Goal: Check status: Check status

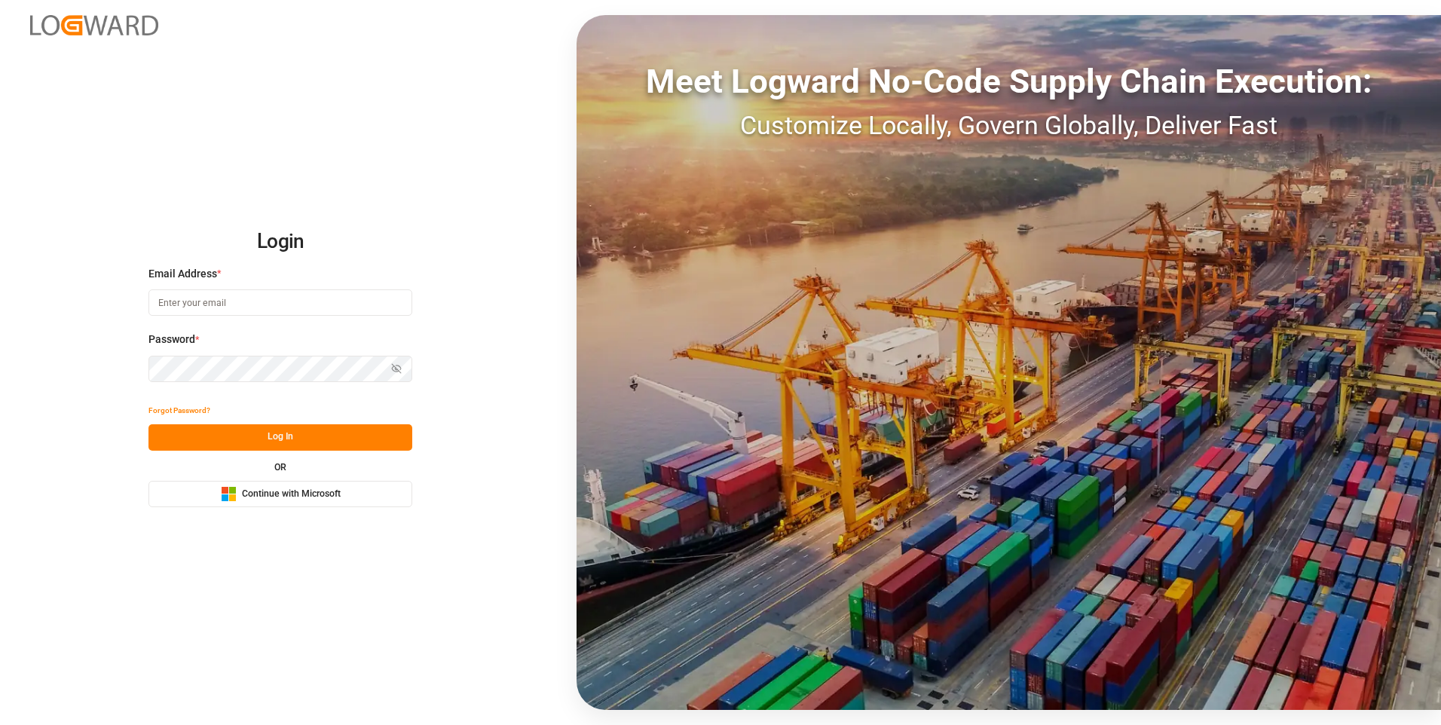
type input "abu.apu@leschaco.com"
click at [215, 440] on button "Log In" at bounding box center [280, 437] width 264 height 26
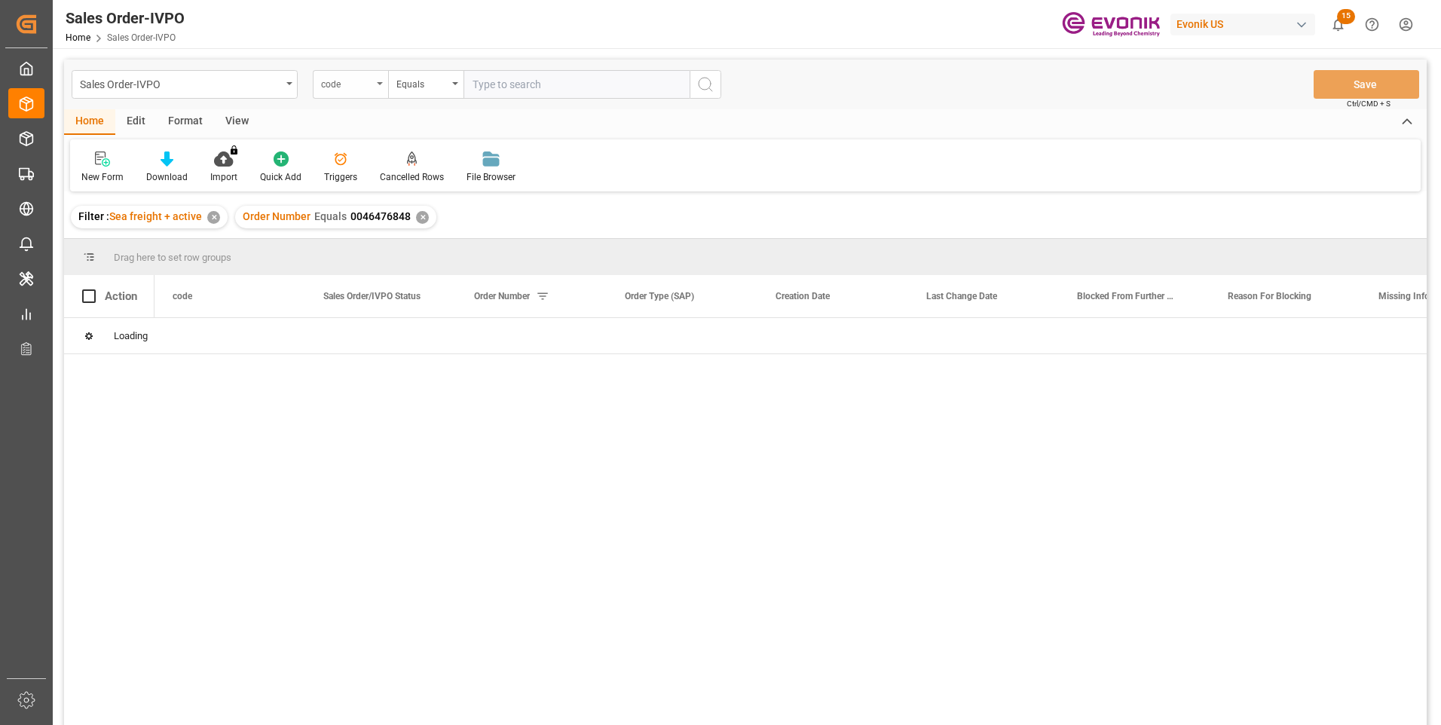
click at [377, 87] on div "code" at bounding box center [350, 84] width 75 height 29
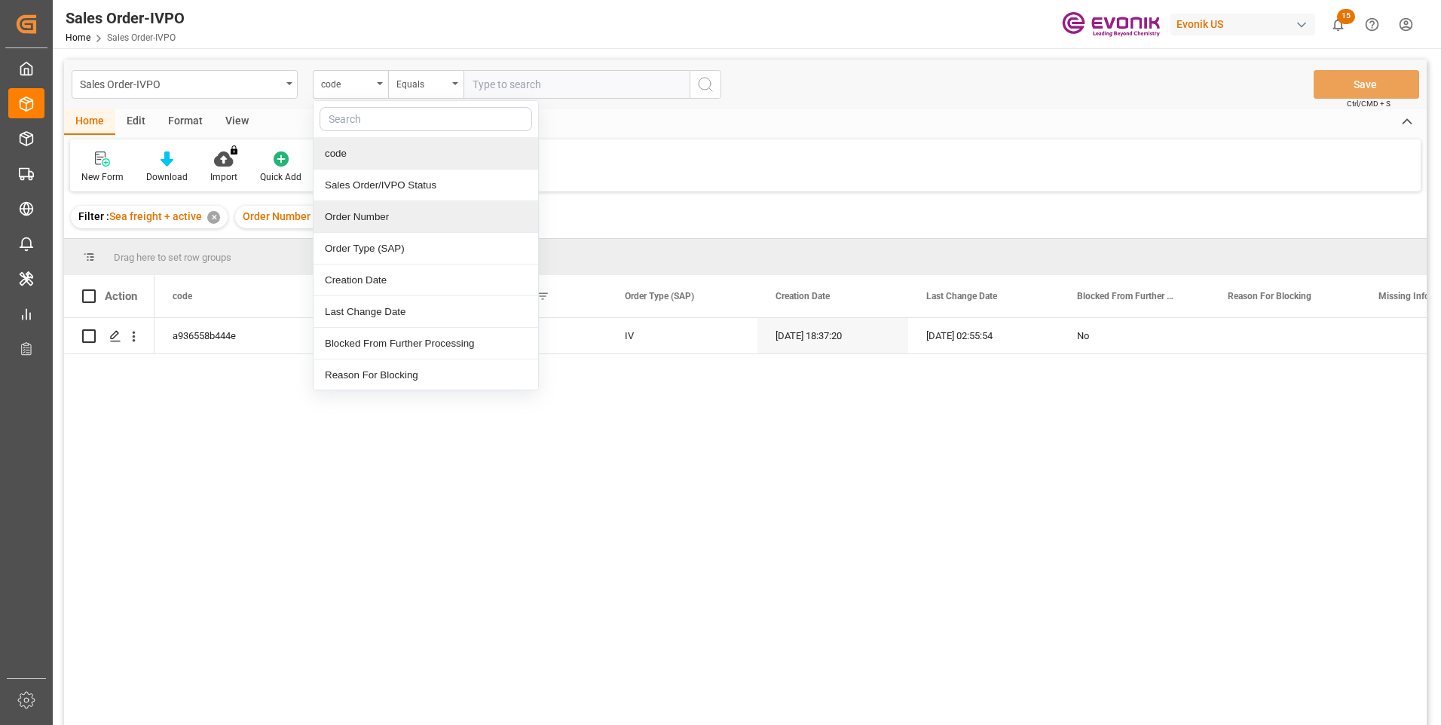
click at [357, 218] on div "Order Number" at bounding box center [425, 217] width 225 height 32
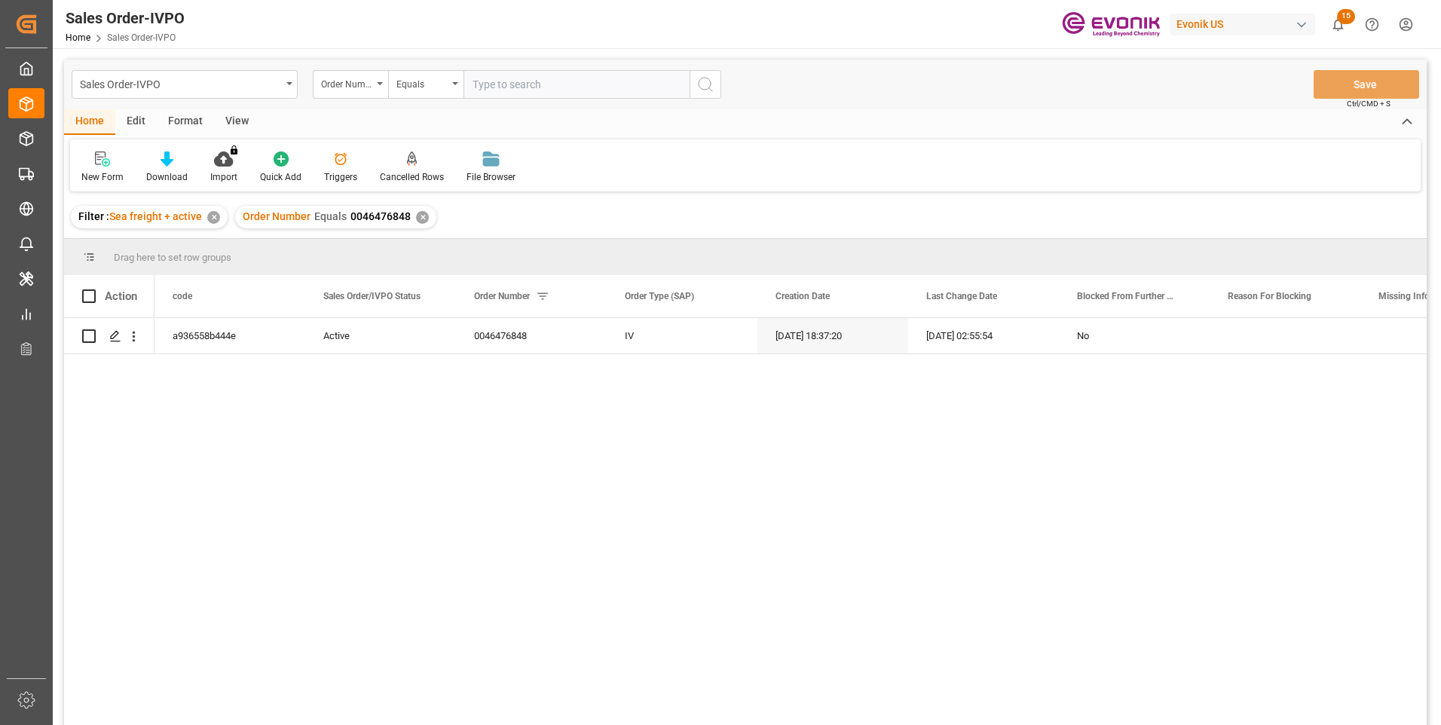
click at [484, 84] on input "text" at bounding box center [576, 84] width 226 height 29
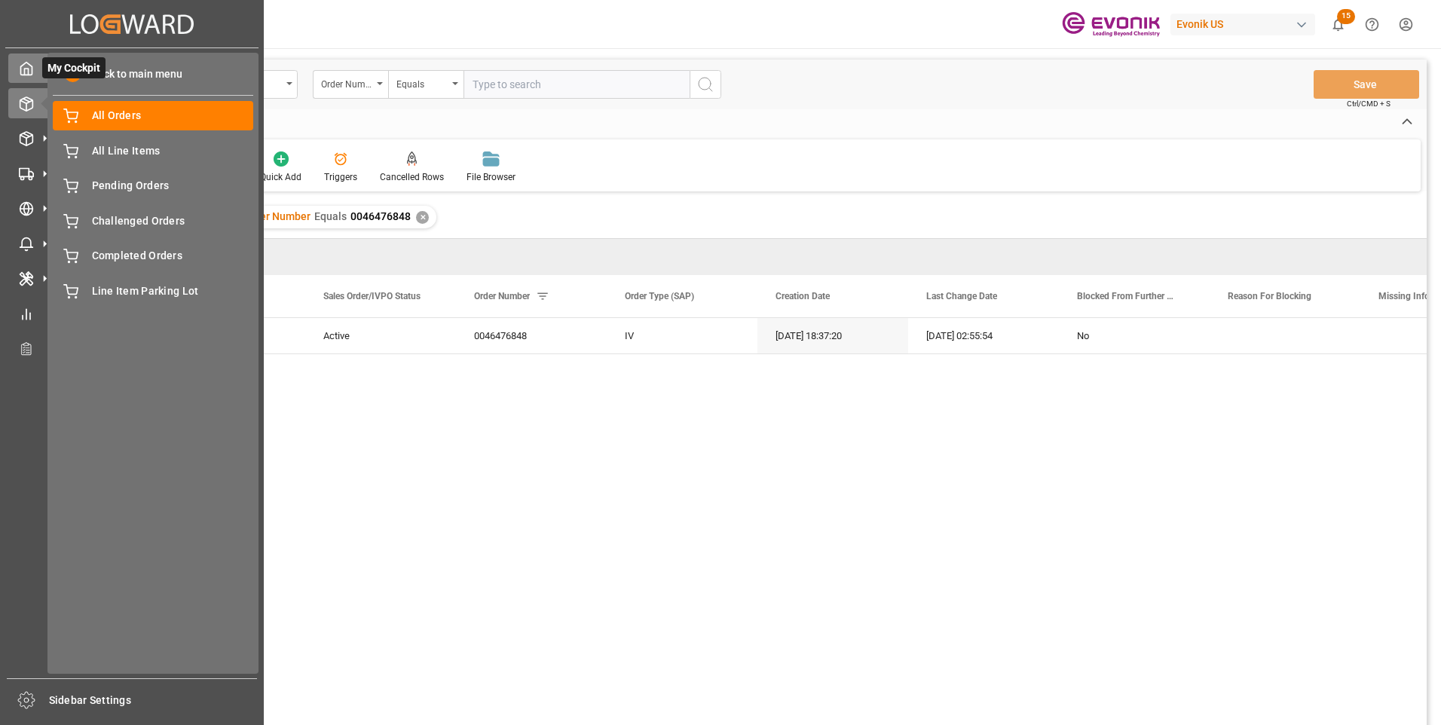
click at [30, 69] on icon at bounding box center [26, 68] width 15 height 15
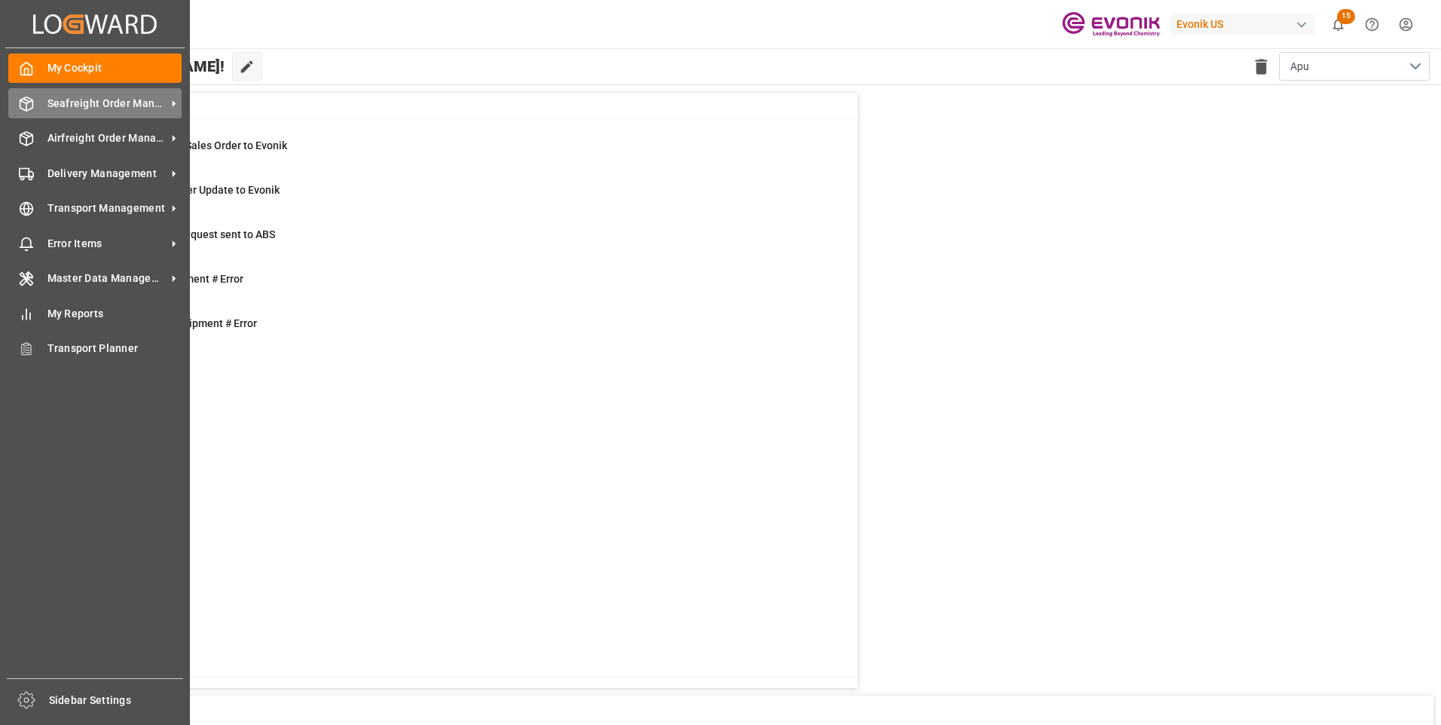
click at [42, 108] on div "Seafreight Order Management Seafreight Order Management" at bounding box center [94, 102] width 173 height 29
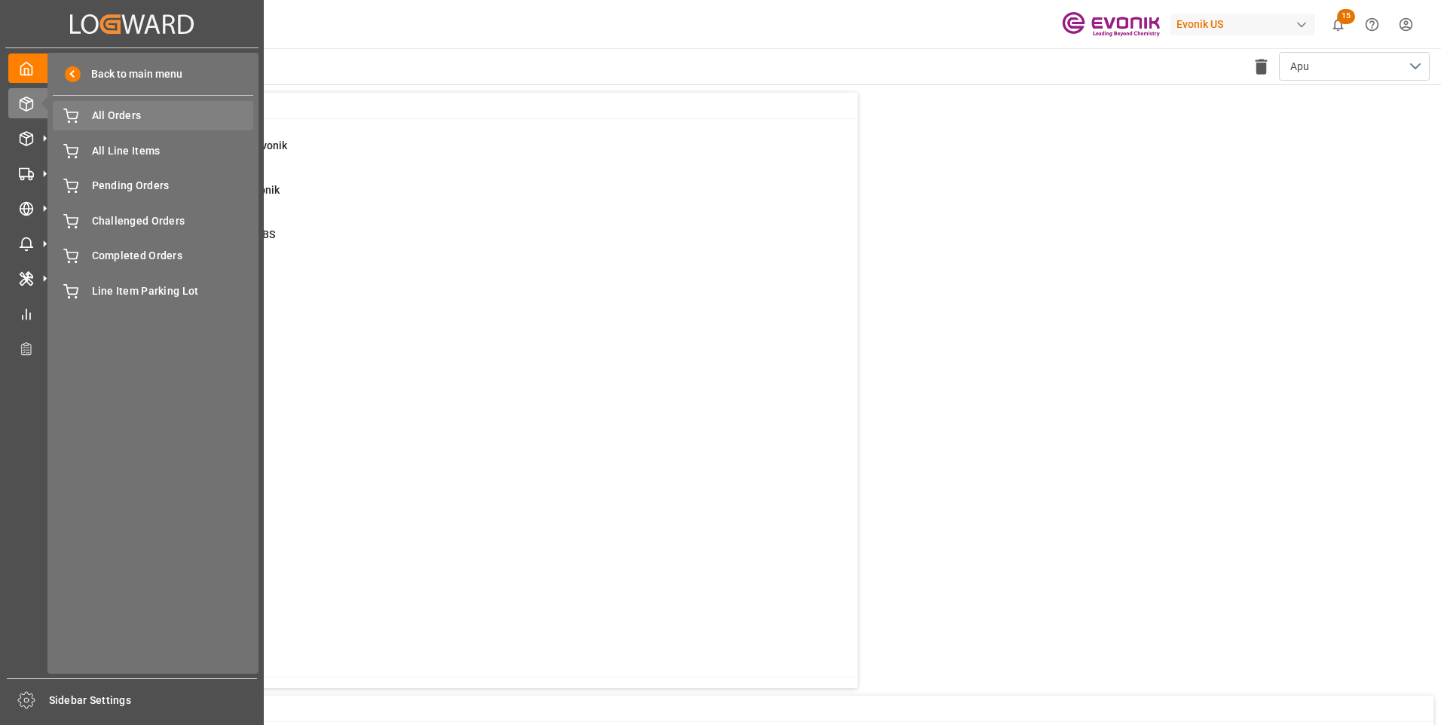
click at [87, 114] on div "All Orders All Orders" at bounding box center [153, 115] width 200 height 29
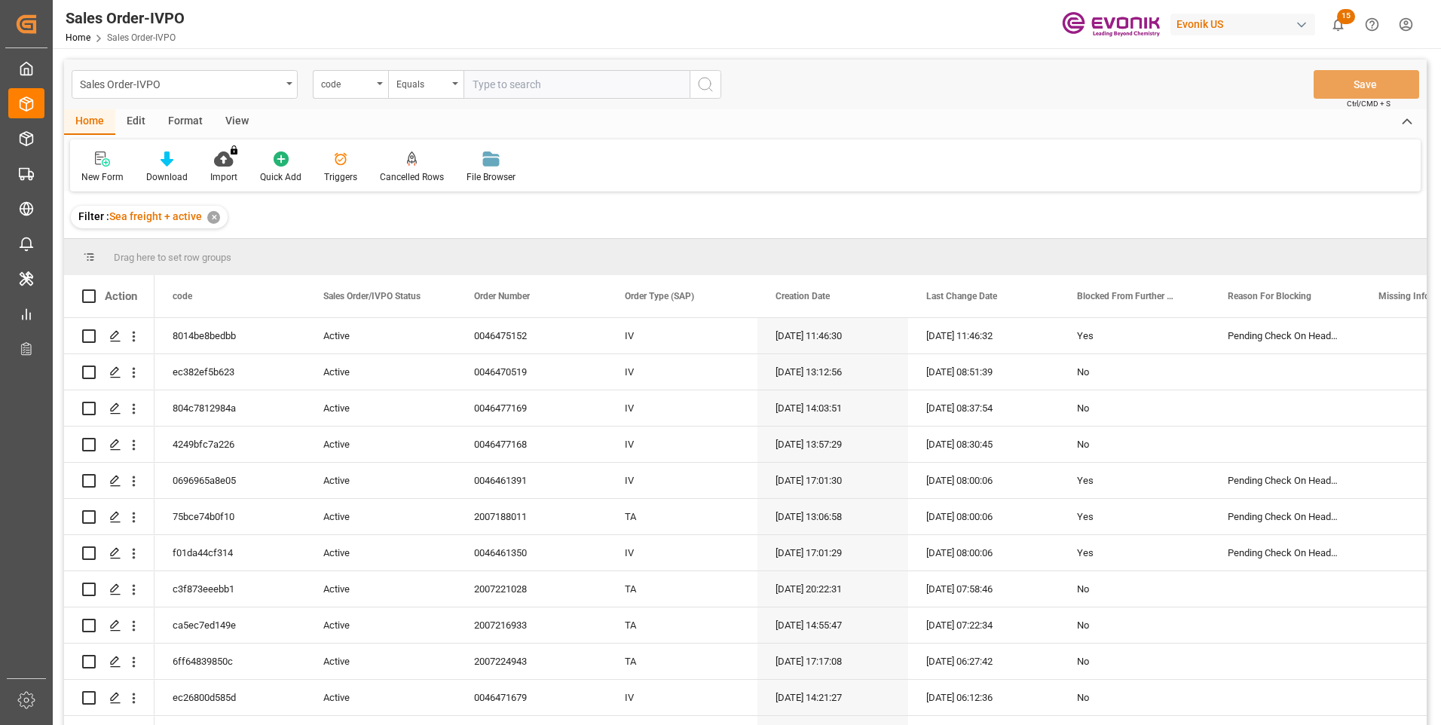
click at [368, 85] on div "code" at bounding box center [346, 82] width 51 height 17
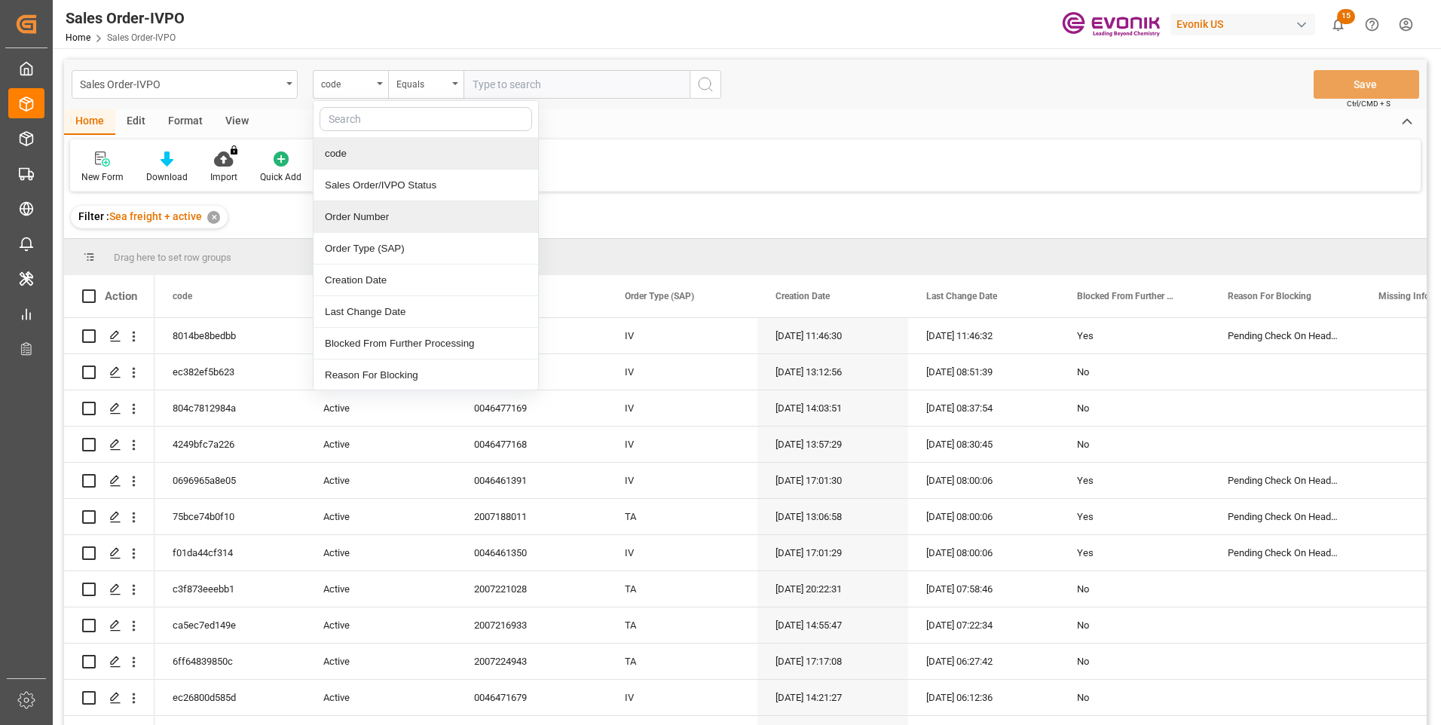
click at [362, 211] on div "Order Number" at bounding box center [425, 217] width 225 height 32
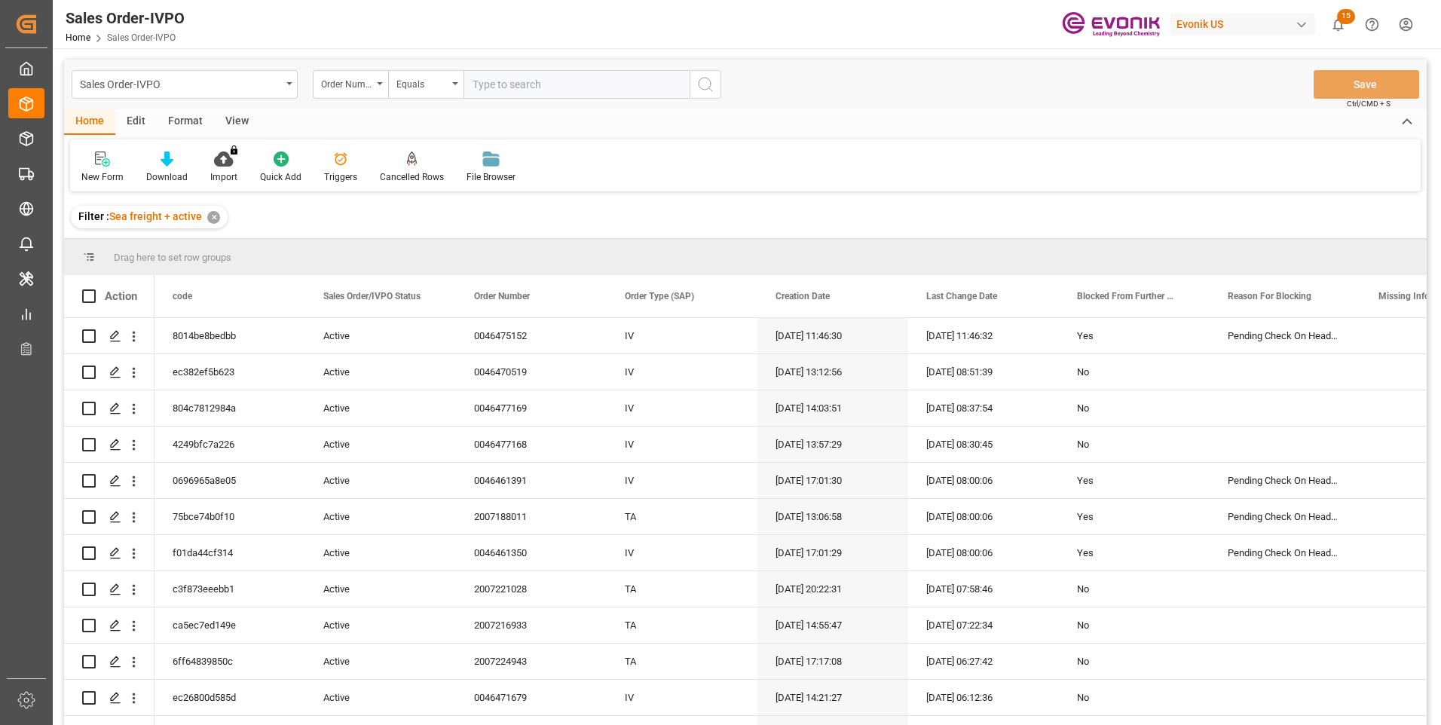
click at [498, 83] on input "text" at bounding box center [576, 84] width 226 height 29
paste input "0046460123"
type input "0046460123"
click at [711, 84] on icon "search button" at bounding box center [705, 84] width 18 height 18
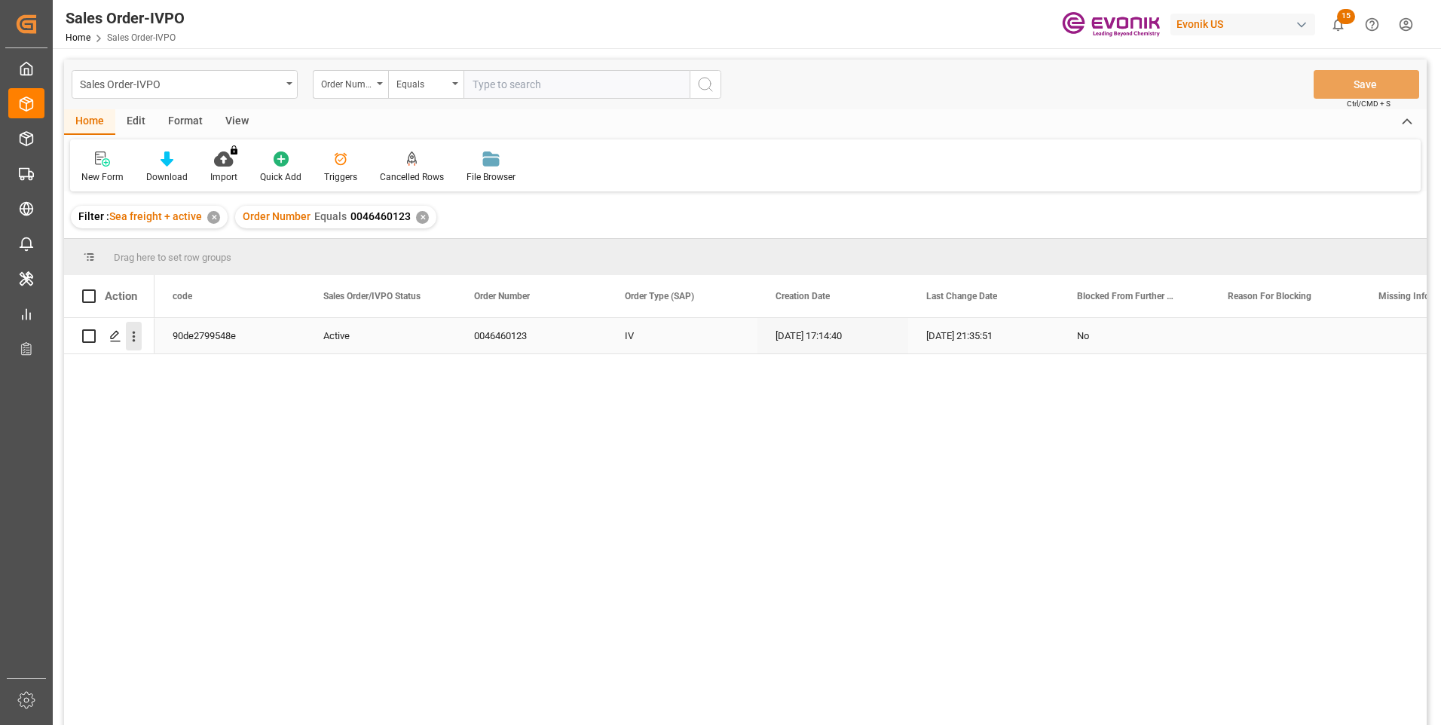
click at [135, 340] on icon "open menu" at bounding box center [134, 336] width 16 height 16
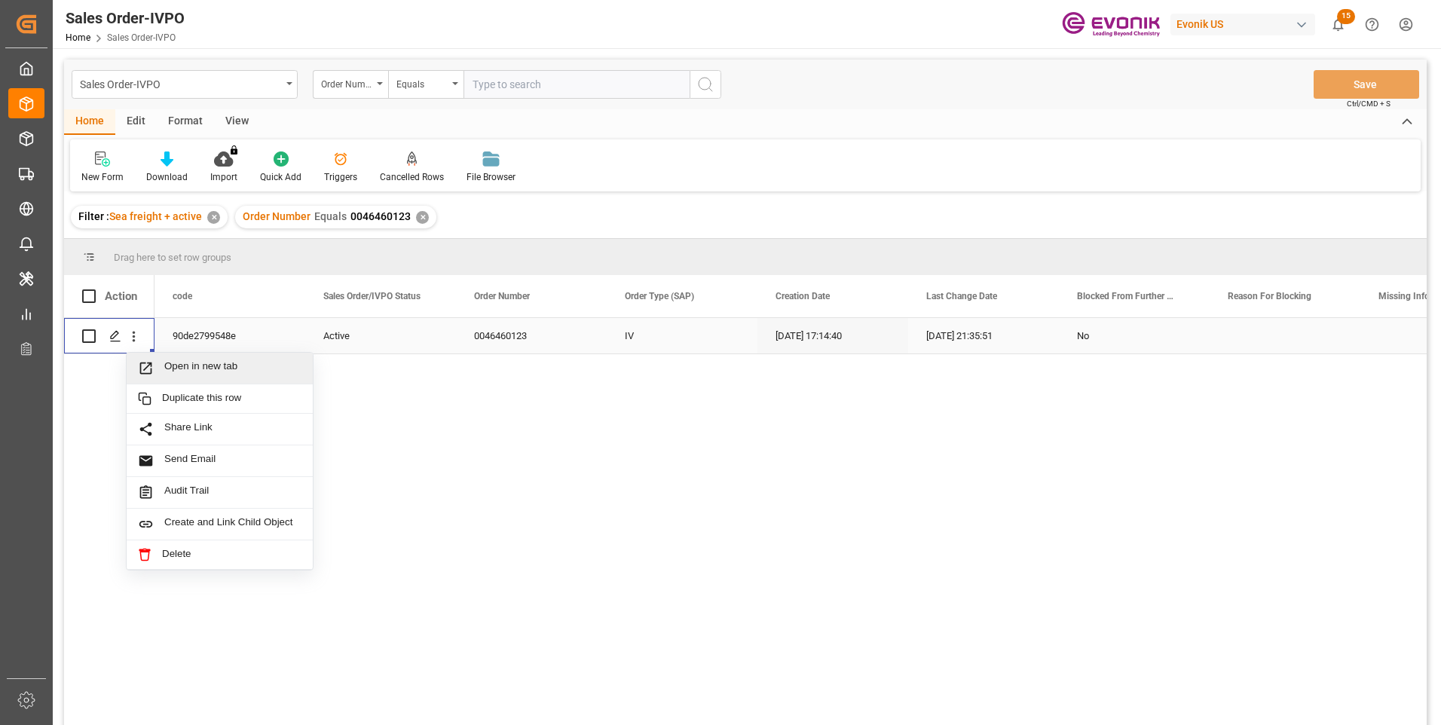
click at [200, 368] on span "Open in new tab" at bounding box center [232, 368] width 137 height 16
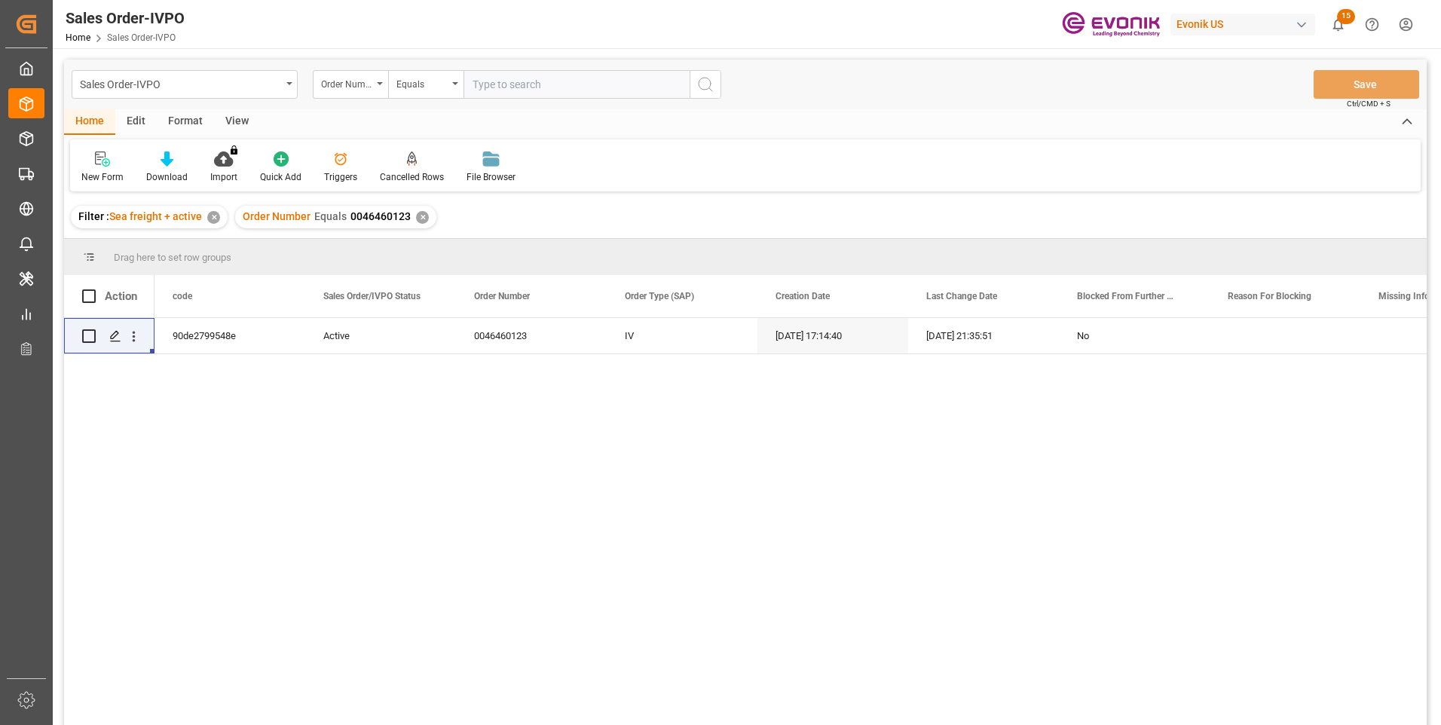
click at [483, 82] on input "text" at bounding box center [576, 84] width 226 height 29
paste input "2007221028"
type input "2007221028"
click at [707, 86] on icon "search button" at bounding box center [705, 84] width 18 height 18
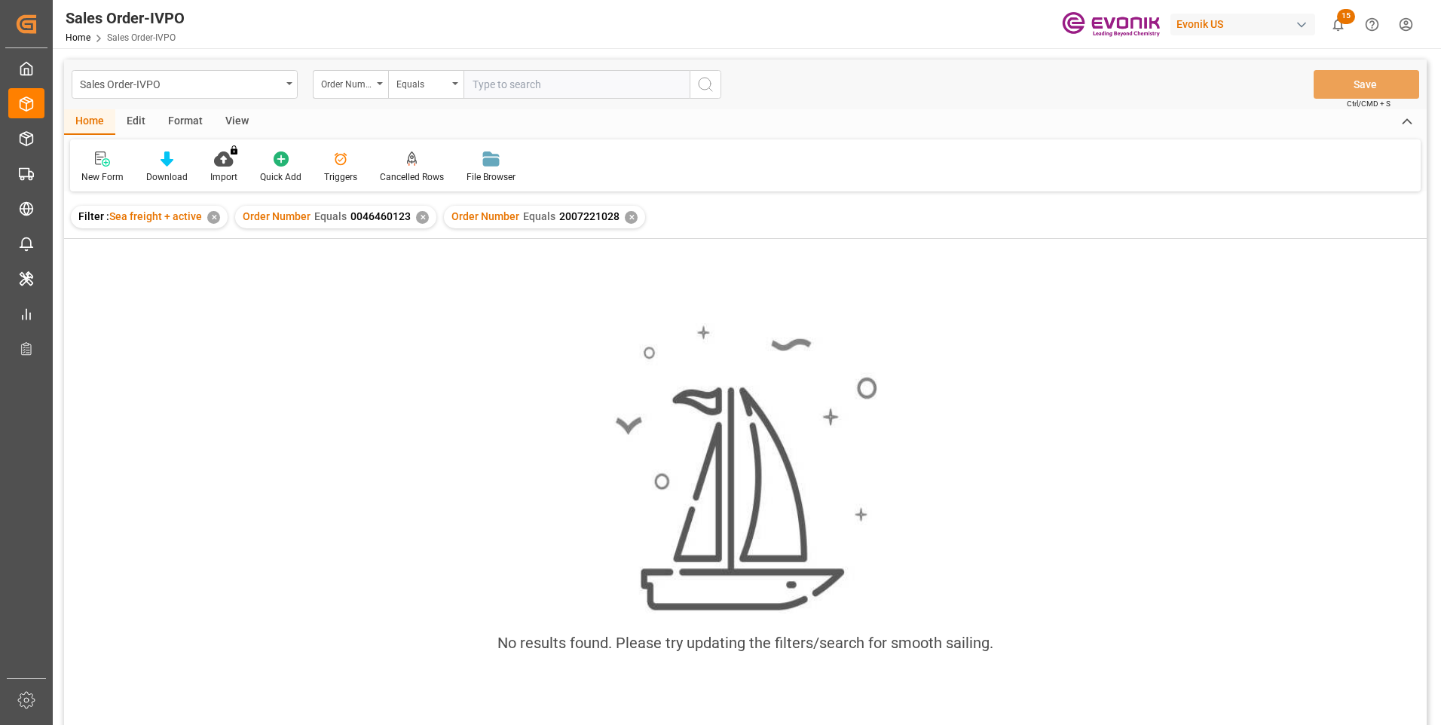
click at [421, 215] on div "✕" at bounding box center [422, 217] width 13 height 13
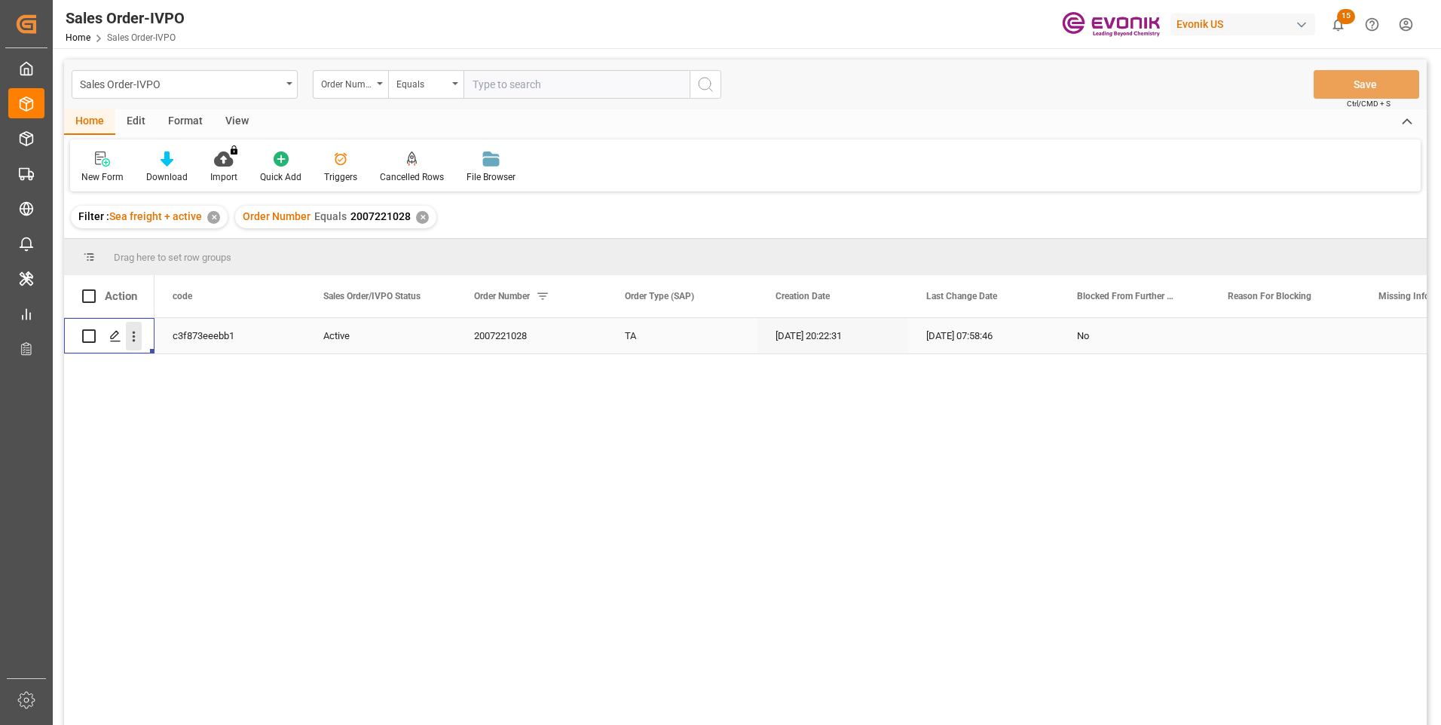
click at [135, 335] on icon "open menu" at bounding box center [134, 336] width 16 height 16
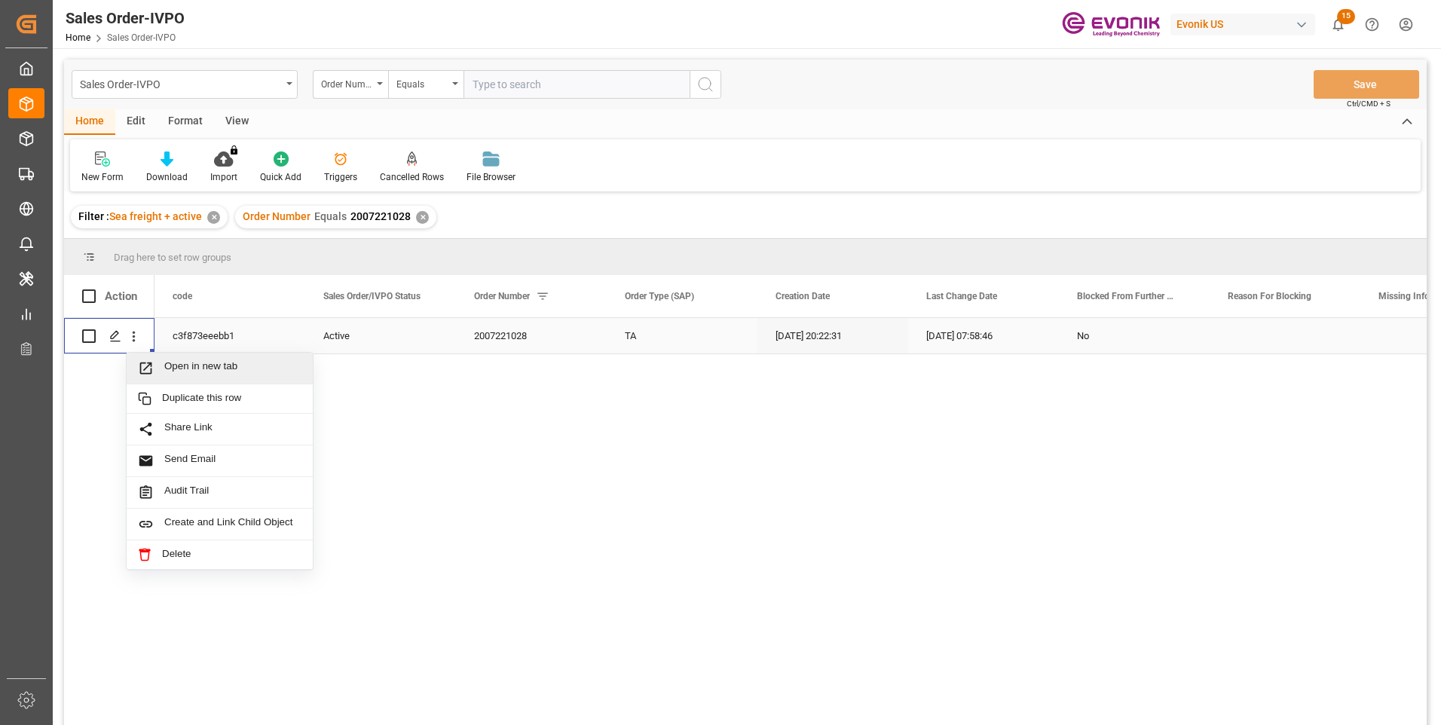
click at [157, 363] on span "Press SPACE to select this row." at bounding box center [151, 368] width 26 height 16
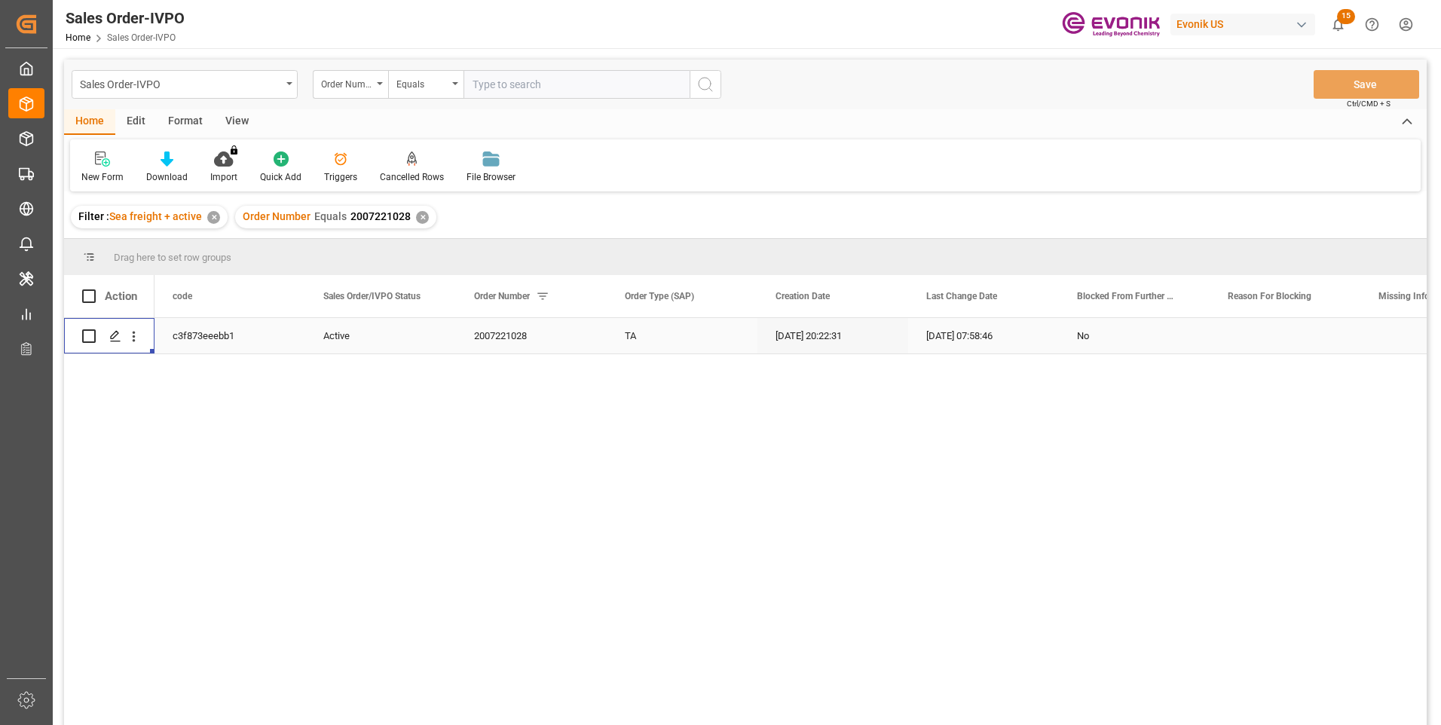
click at [500, 80] on input "text" at bounding box center [576, 84] width 226 height 29
paste input "0046437922"
type input "0046437922"
click at [704, 82] on icon "search button" at bounding box center [705, 84] width 18 height 18
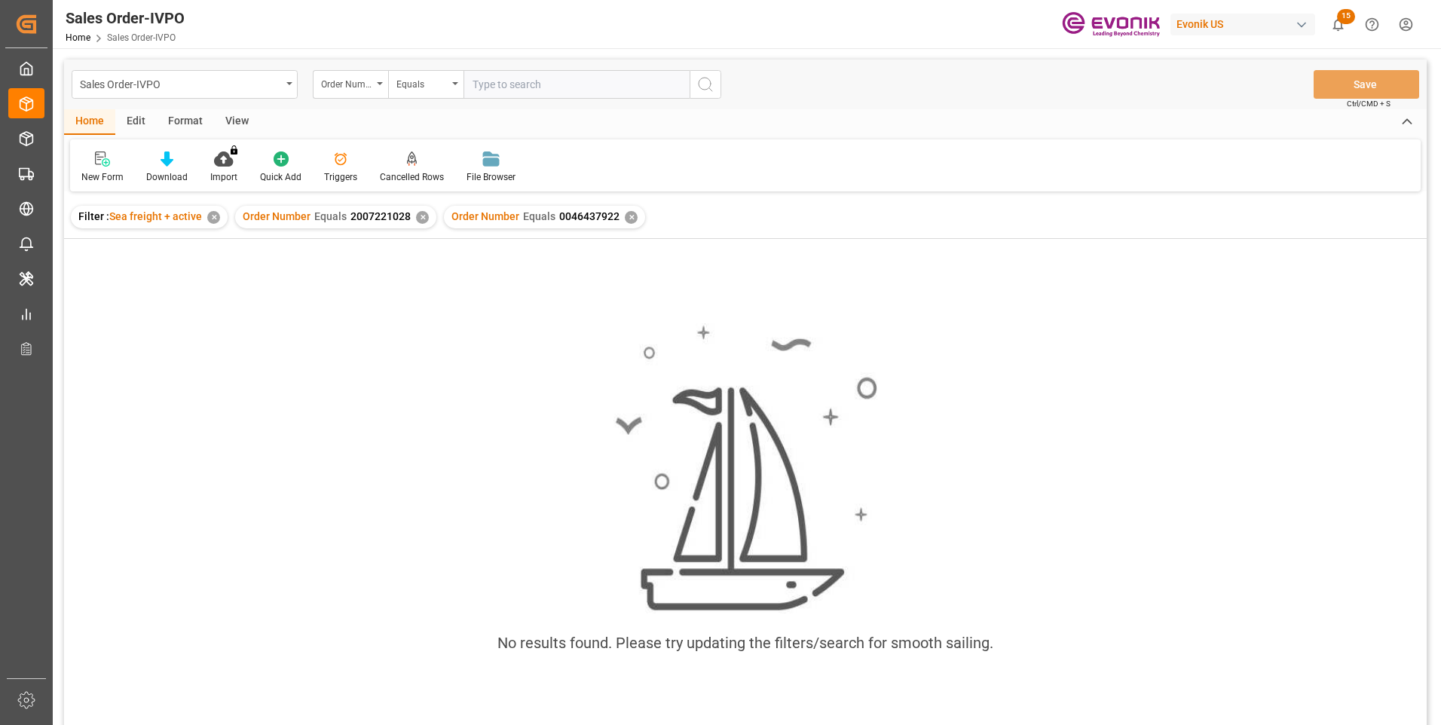
click at [416, 211] on div "✕" at bounding box center [422, 217] width 13 height 13
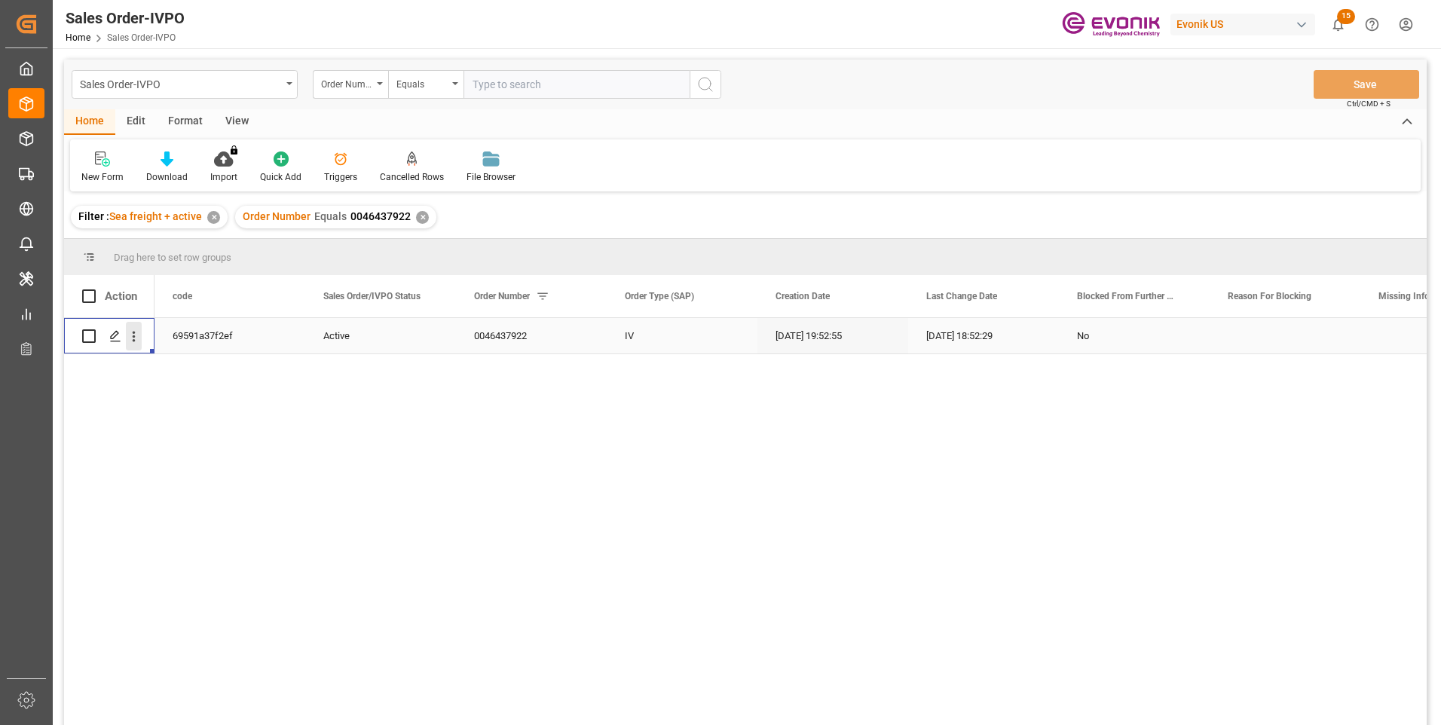
click at [129, 337] on icon "open menu" at bounding box center [134, 336] width 16 height 16
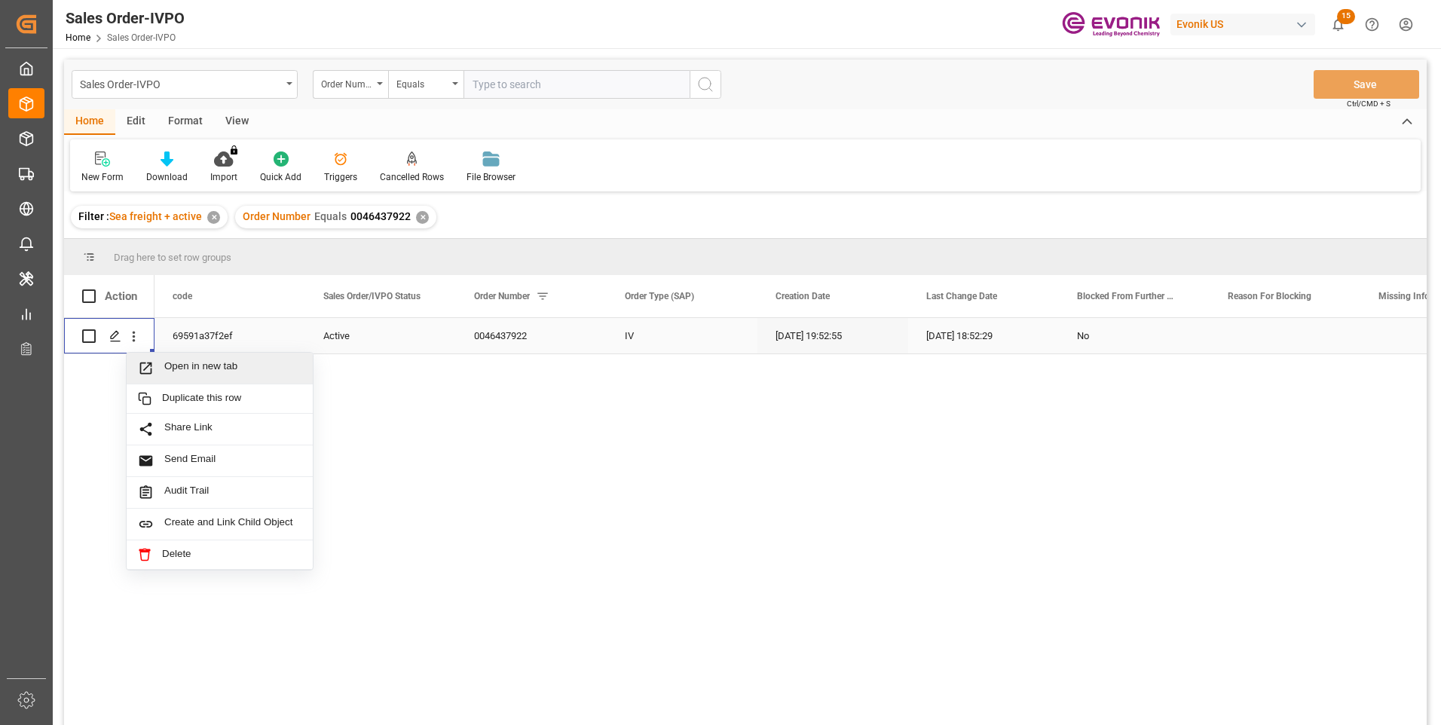
click at [194, 370] on span "Open in new tab" at bounding box center [232, 368] width 137 height 16
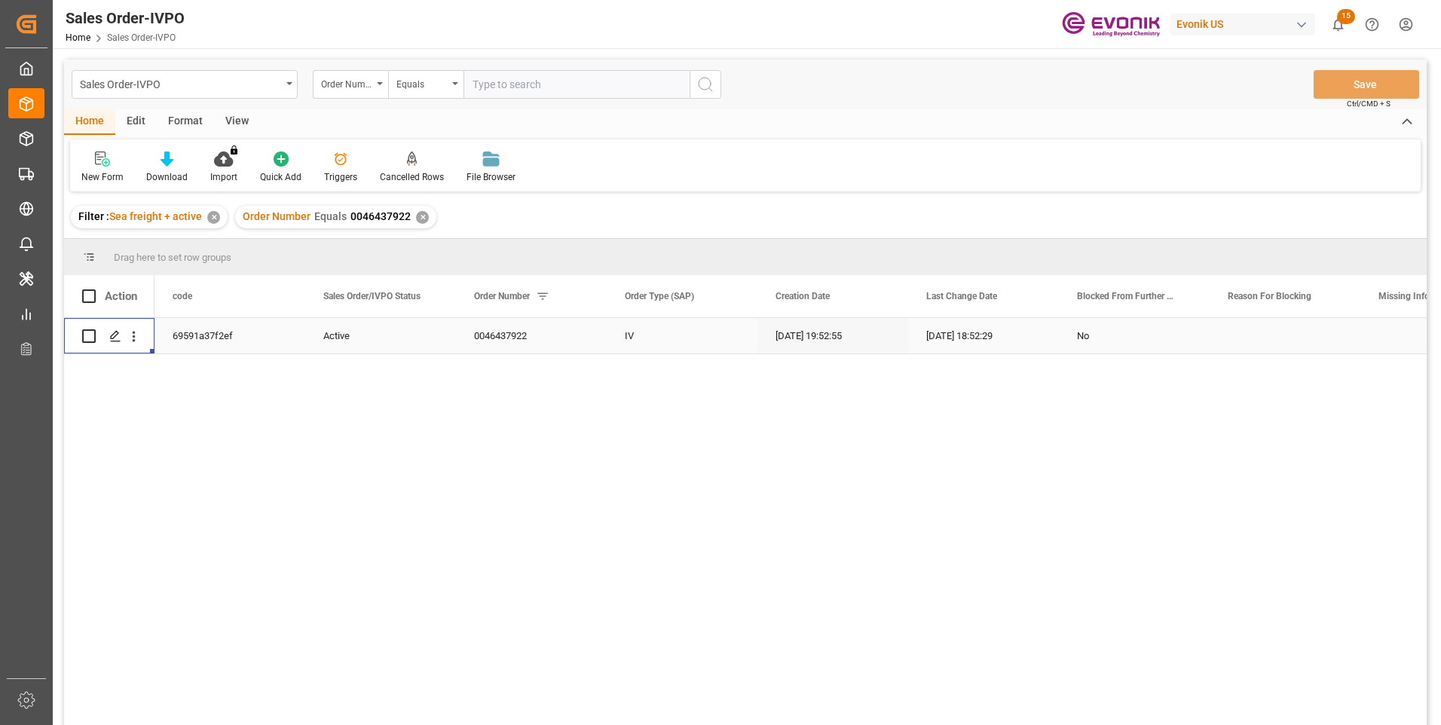
click at [518, 81] on input "text" at bounding box center [576, 84] width 226 height 29
paste input "259268211"
type input "259268211"
click at [709, 81] on icon "search button" at bounding box center [705, 84] width 18 height 18
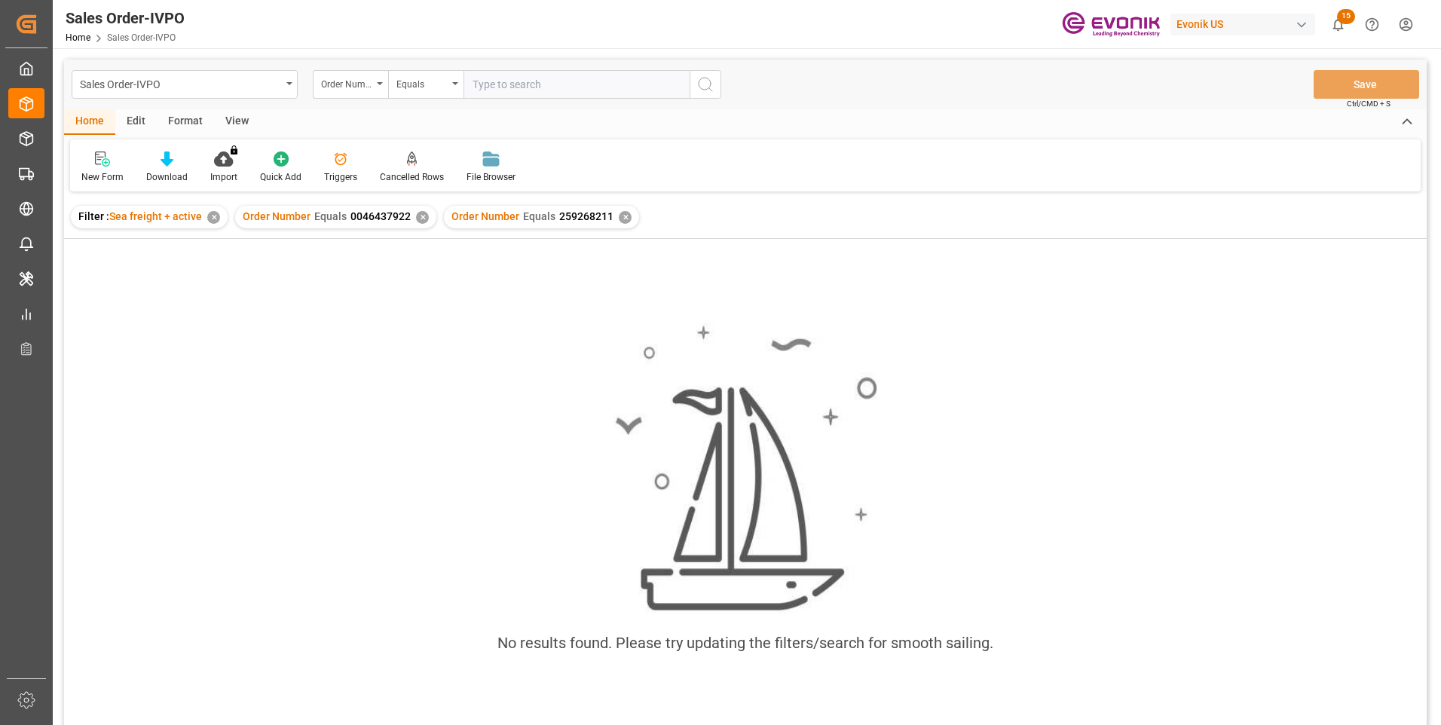
click at [417, 215] on div "✕" at bounding box center [422, 217] width 13 height 13
click at [411, 218] on div "✕" at bounding box center [416, 217] width 13 height 13
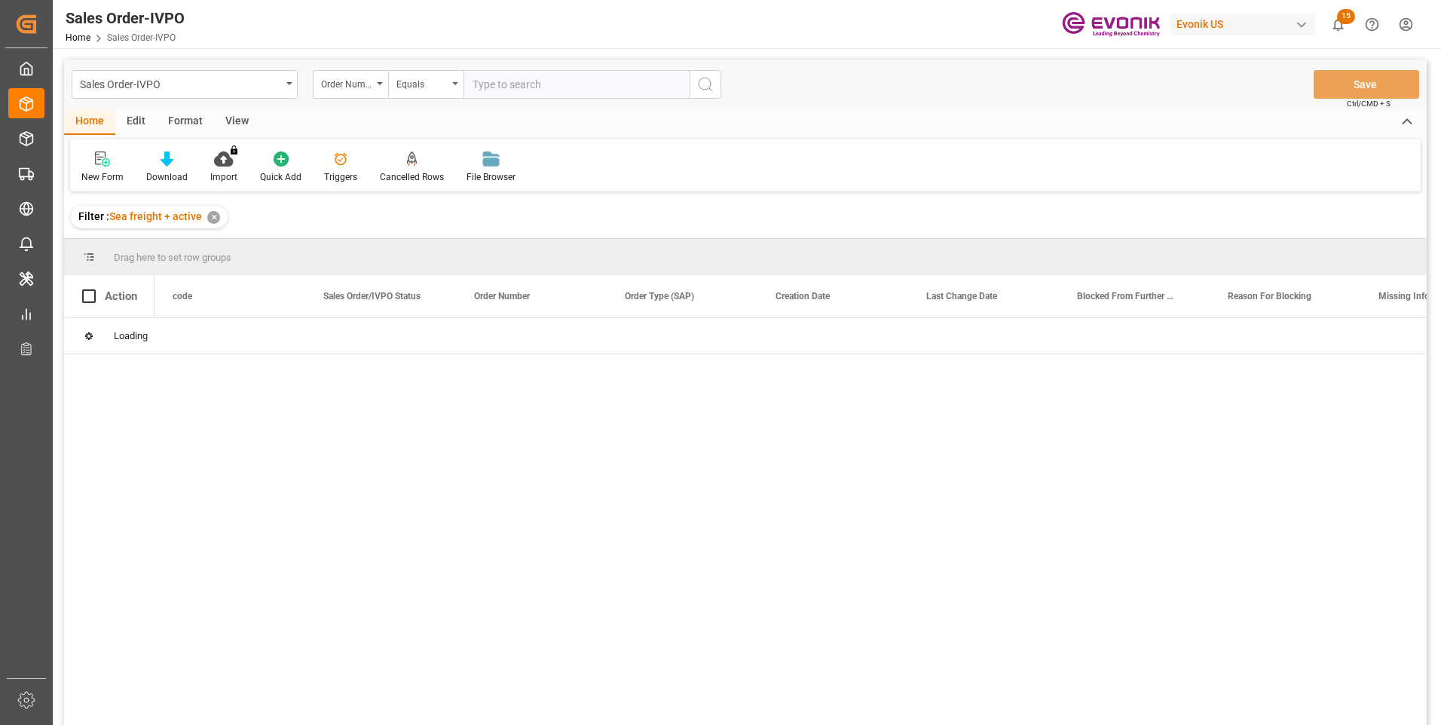
click at [498, 84] on input "text" at bounding box center [576, 84] width 226 height 29
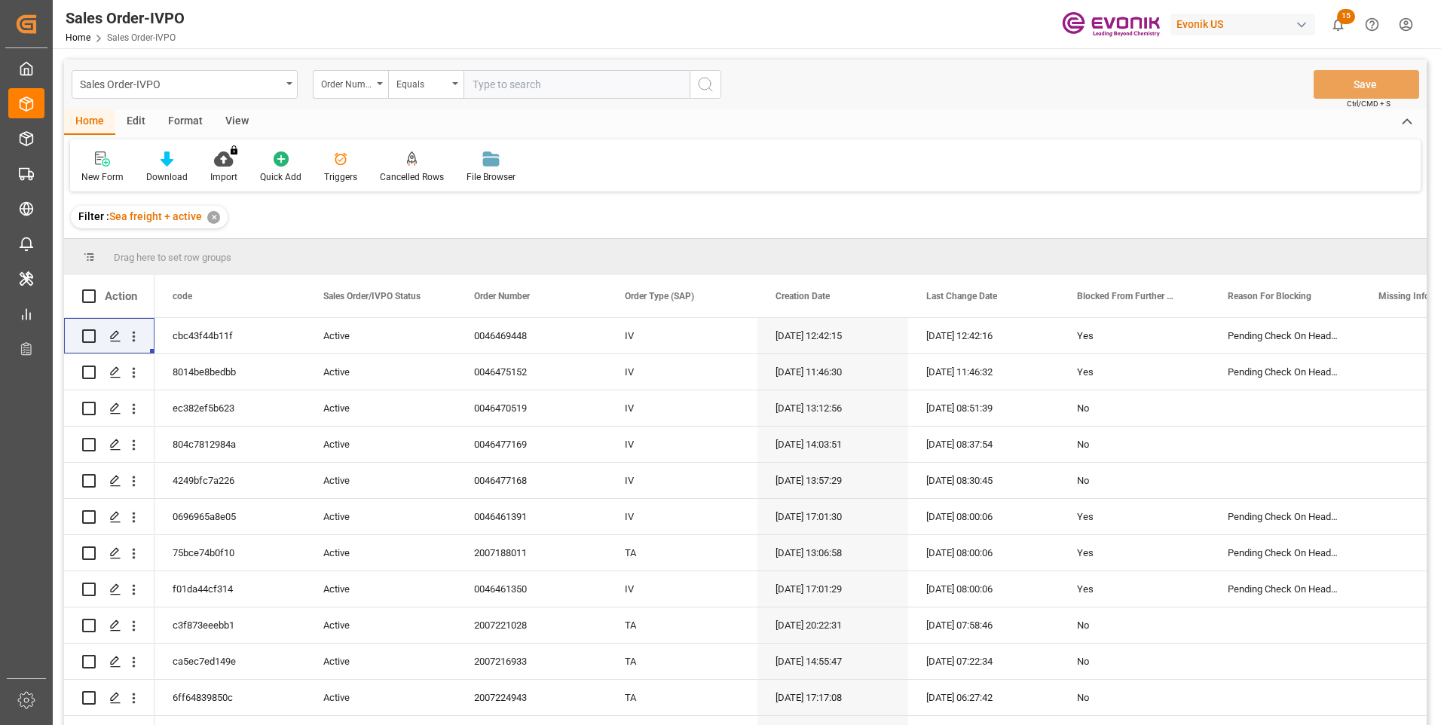
paste input "259268211"
type input "259268211"
click at [701, 88] on circle "search button" at bounding box center [704, 84] width 12 height 12
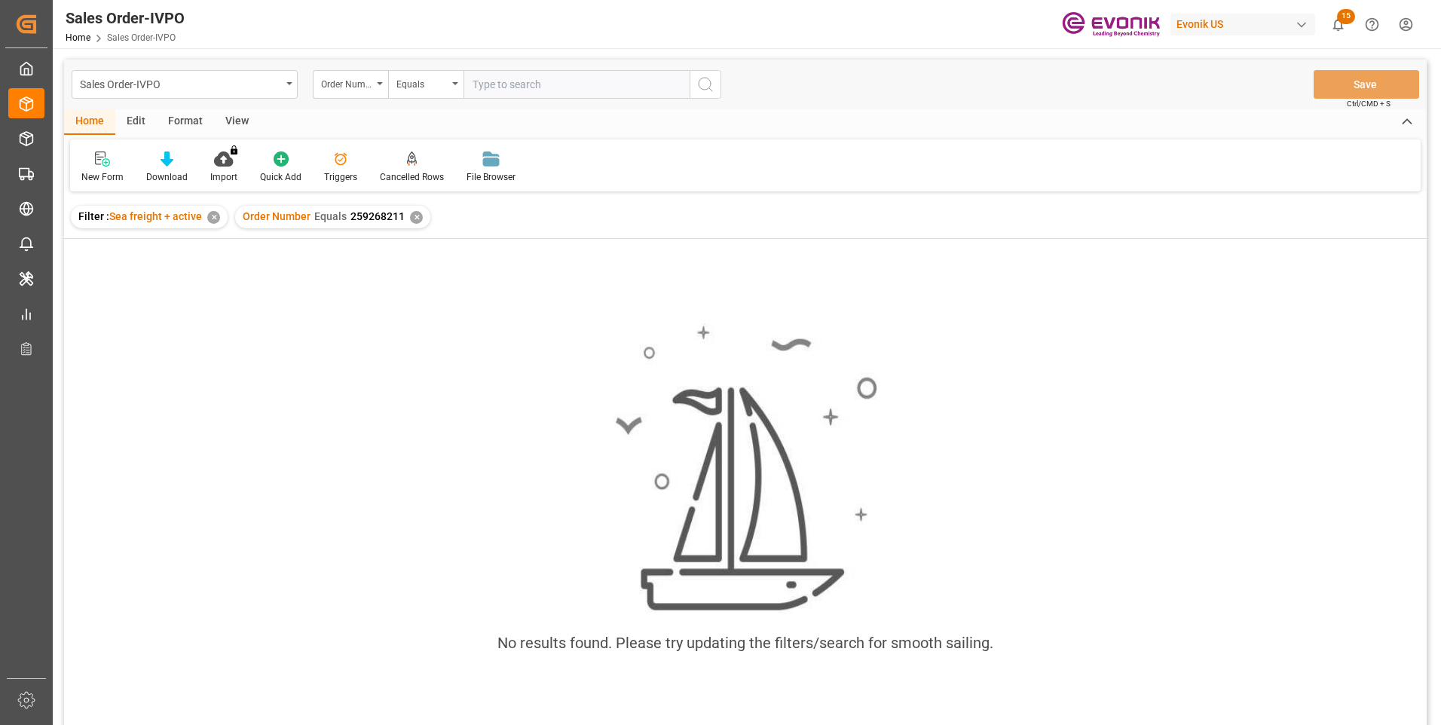
click at [495, 84] on input "text" at bounding box center [576, 84] width 226 height 29
paste input "2007061533"
type input "2007061533"
click at [704, 81] on icon "search button" at bounding box center [705, 84] width 18 height 18
drag, startPoint x: 412, startPoint y: 216, endPoint x: 414, endPoint y: 225, distance: 9.2
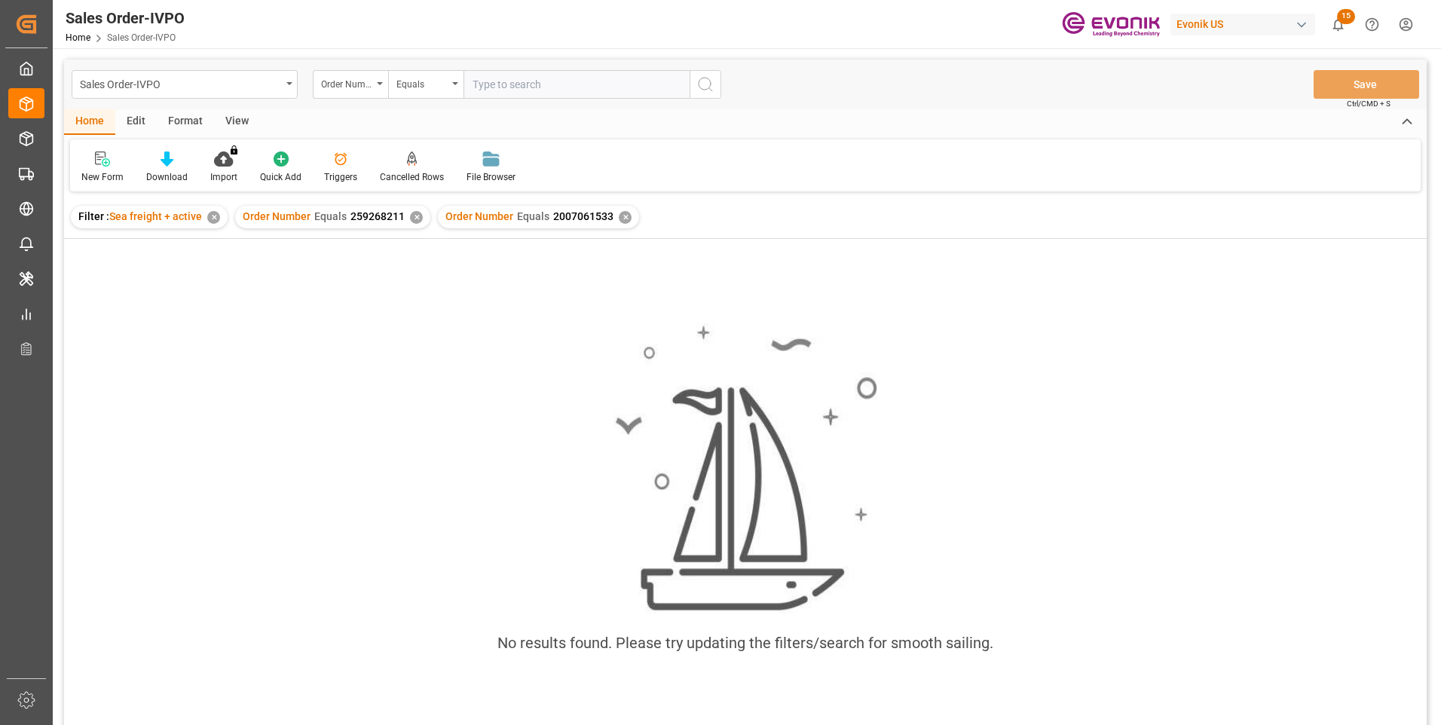
click at [412, 221] on div "✕" at bounding box center [416, 217] width 13 height 13
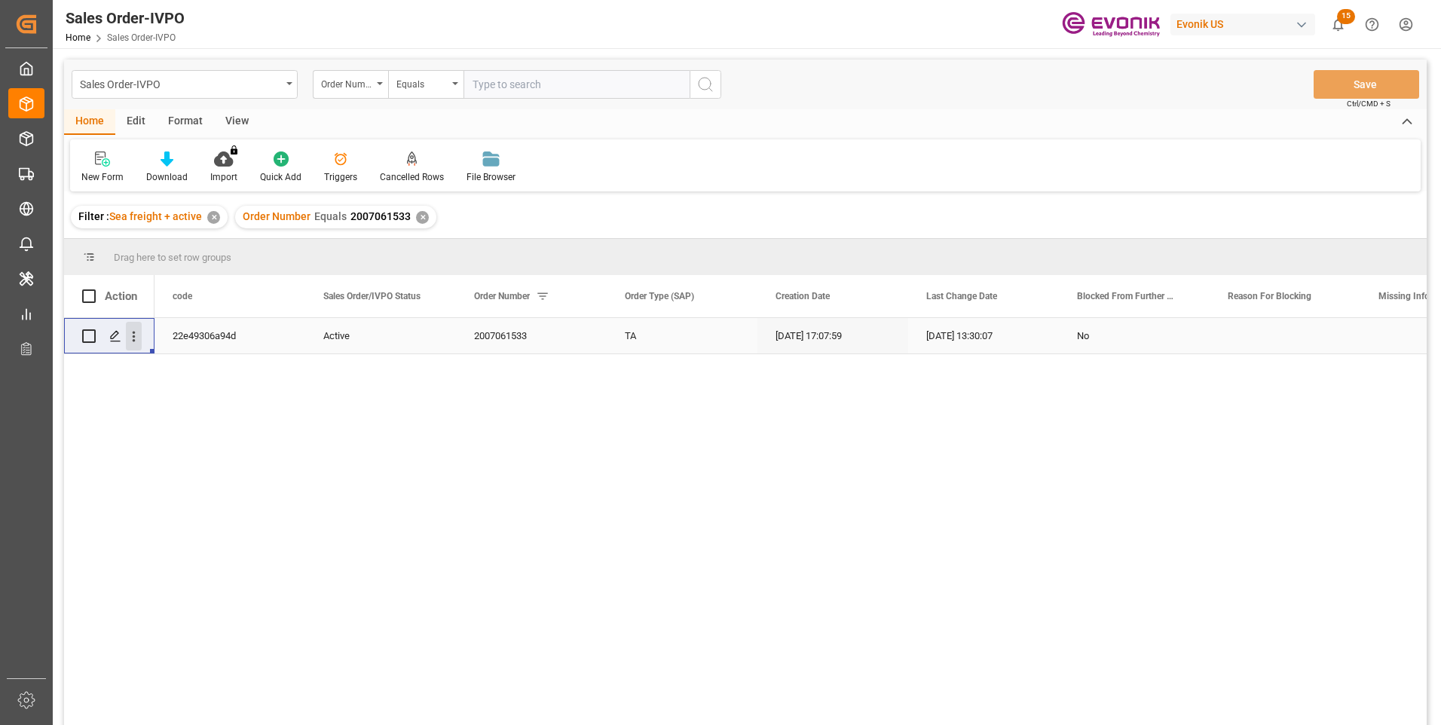
click at [131, 332] on icon "open menu" at bounding box center [134, 336] width 16 height 16
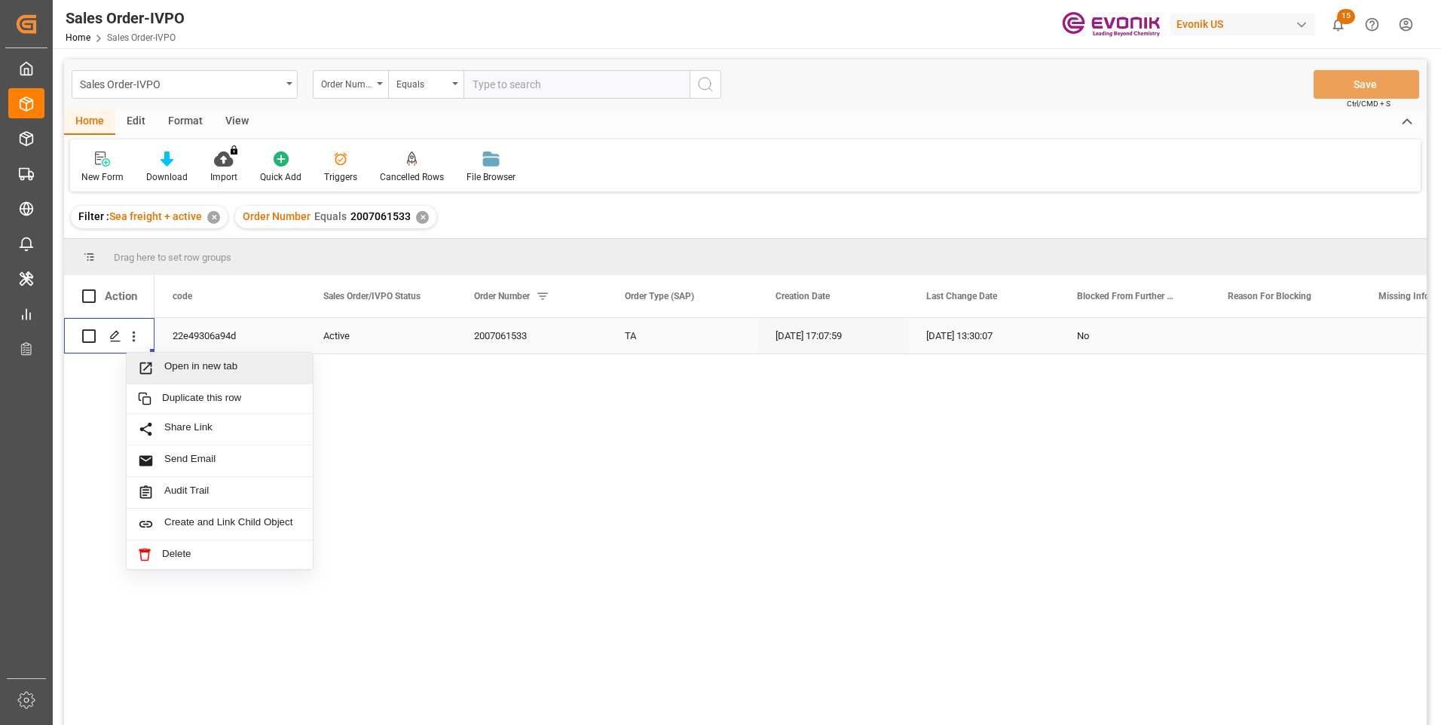
click at [197, 368] on span "Open in new tab" at bounding box center [232, 368] width 137 height 16
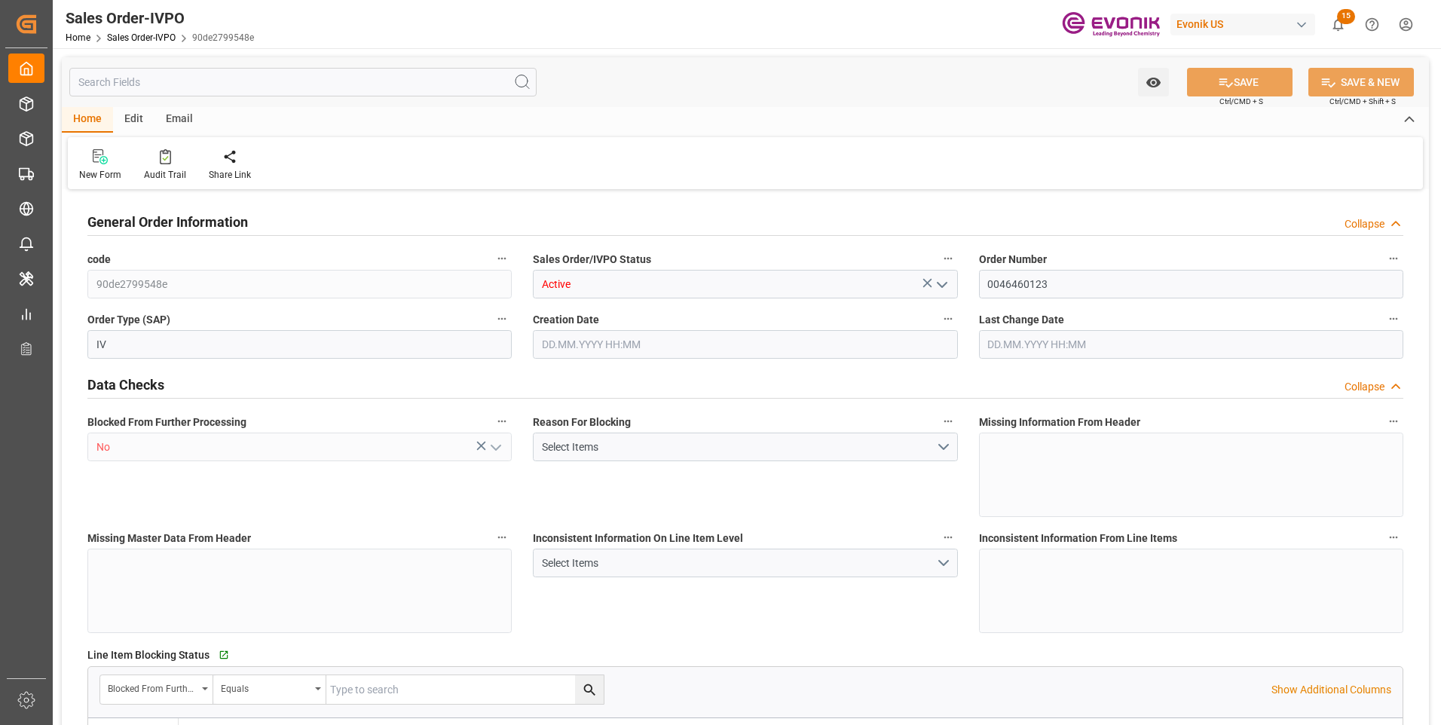
type input "IDSRG"
type input "0"
type input "1"
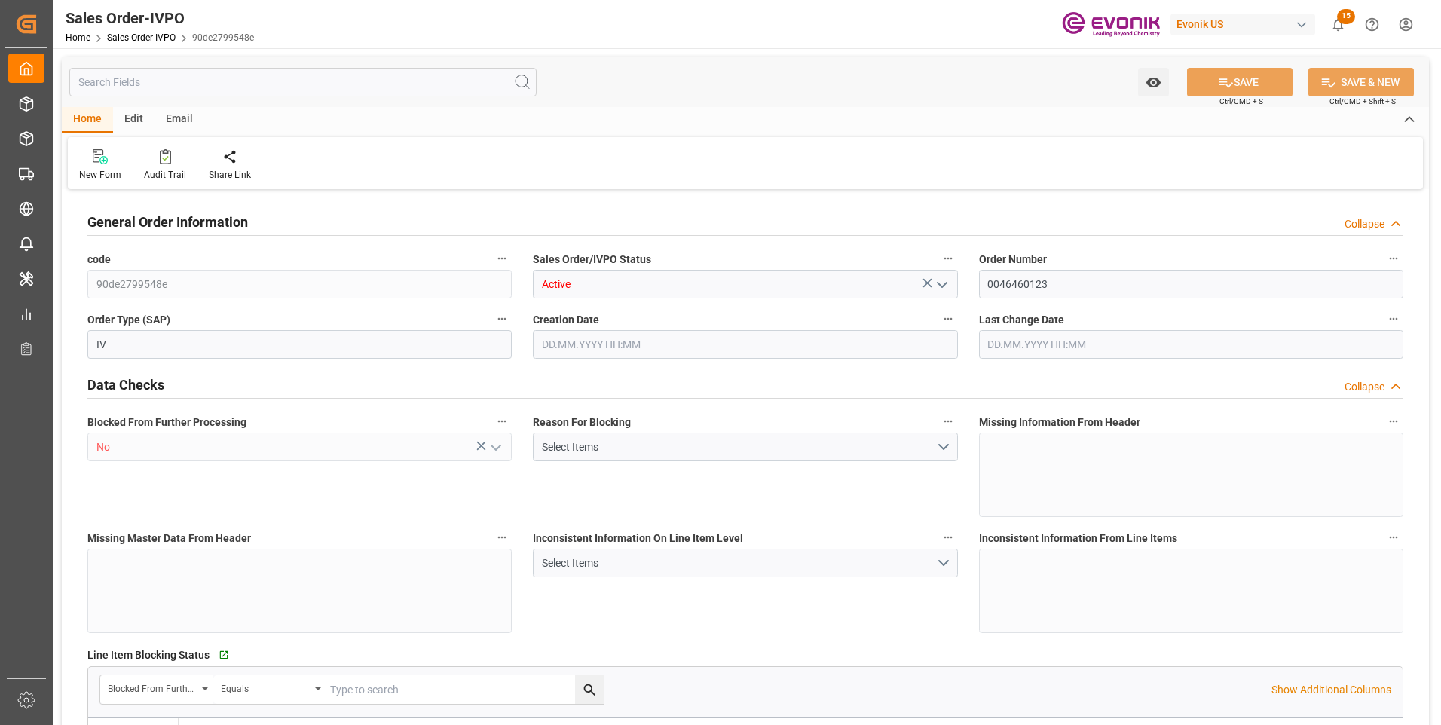
type input "7021.44"
type input "48.8766"
type input "19000"
type input "60"
type input "12.08.2025 17:14"
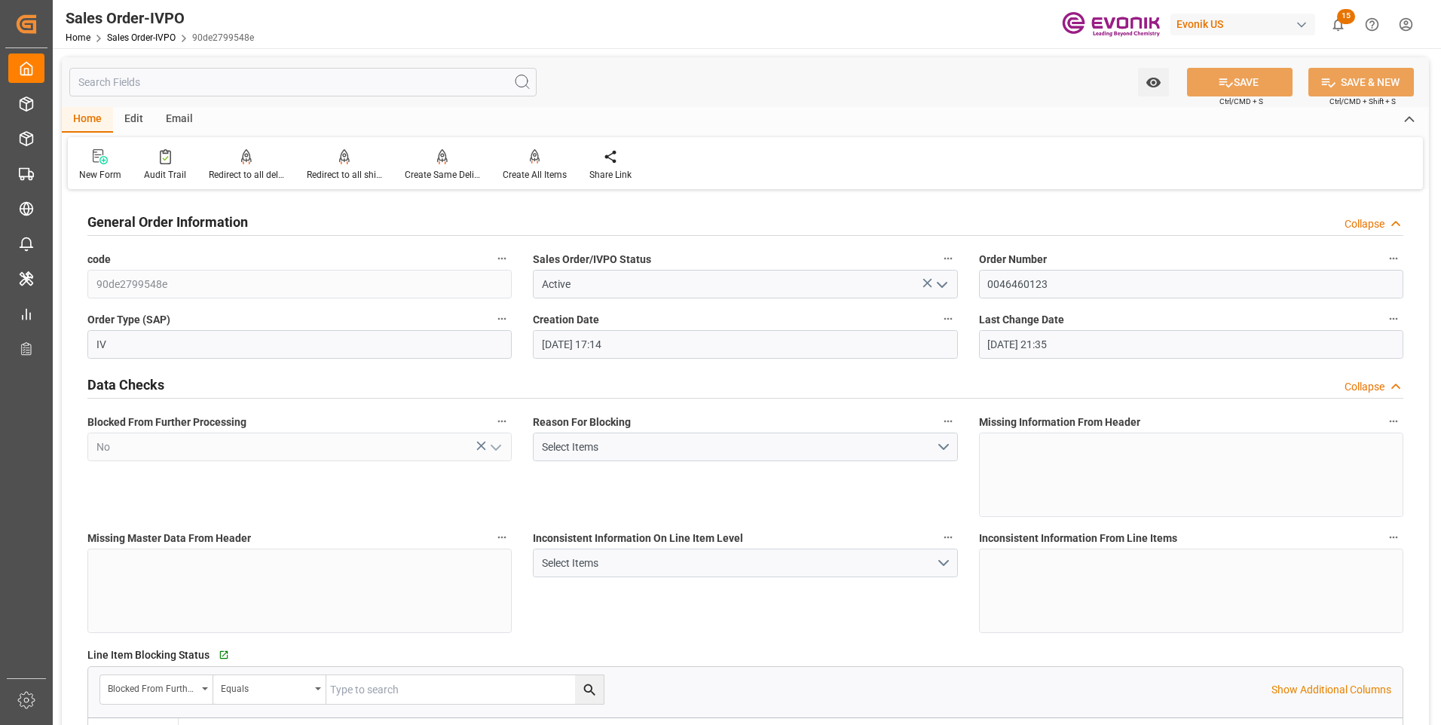
type input "06.10.2025 21:35"
type input "GTSTC"
type input "0"
type input "1"
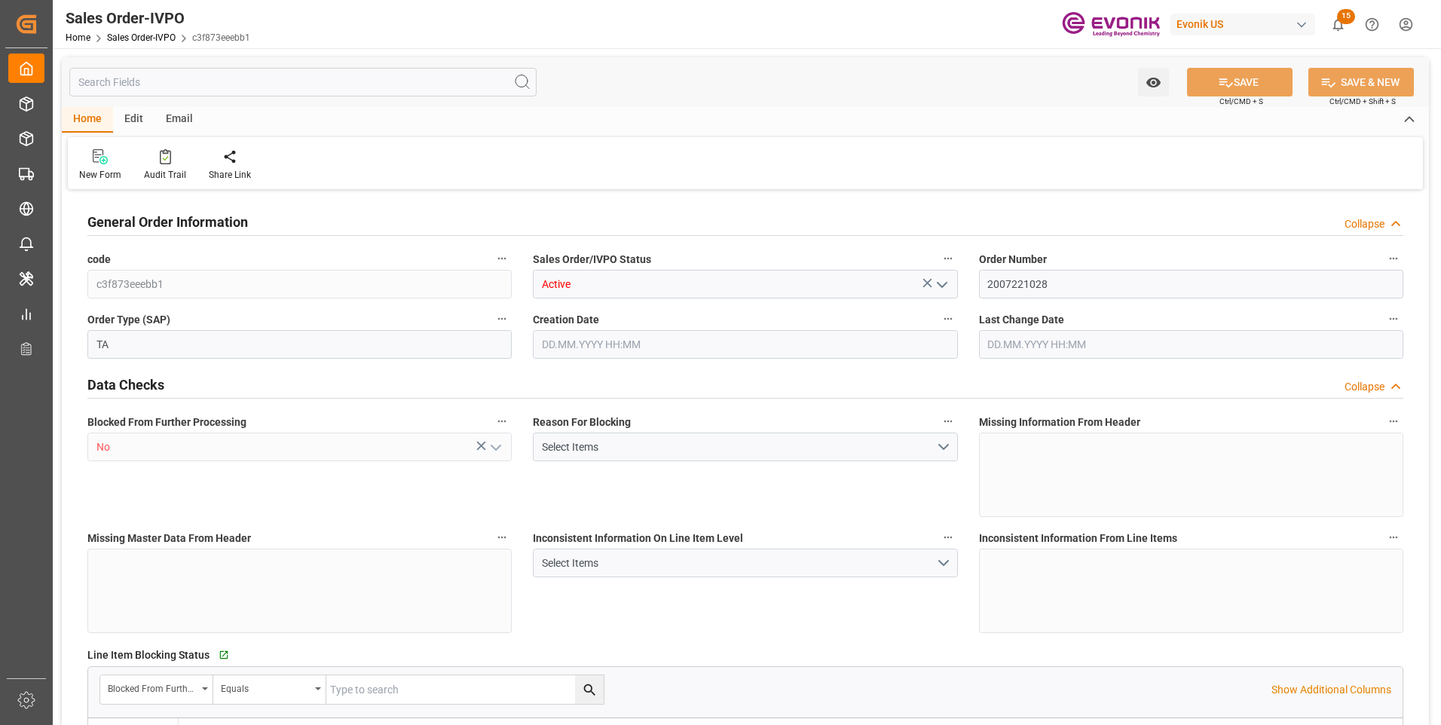
type input "1"
type input "18066.218"
type input "42.5282"
type input "19000"
type input "60"
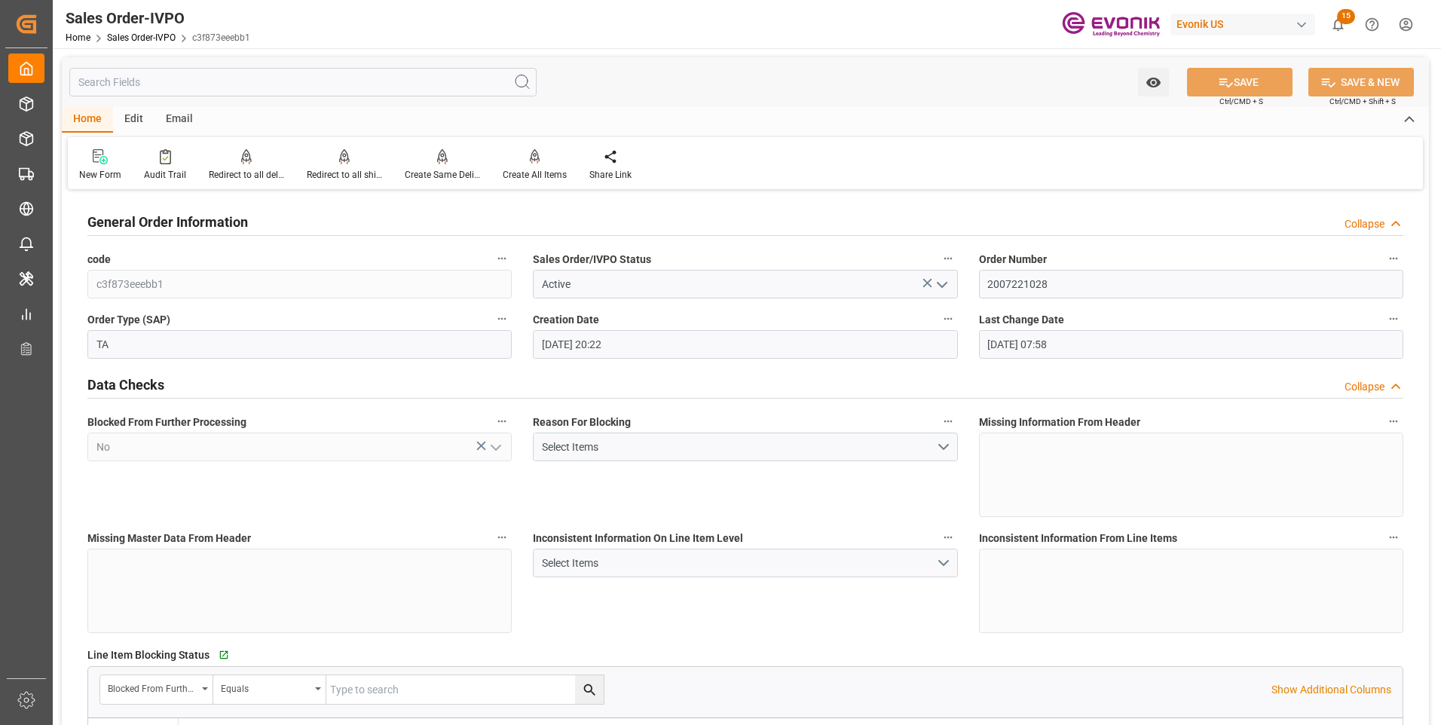
type input "13.10.2025 20:22"
type input "14.10.2025 07:58"
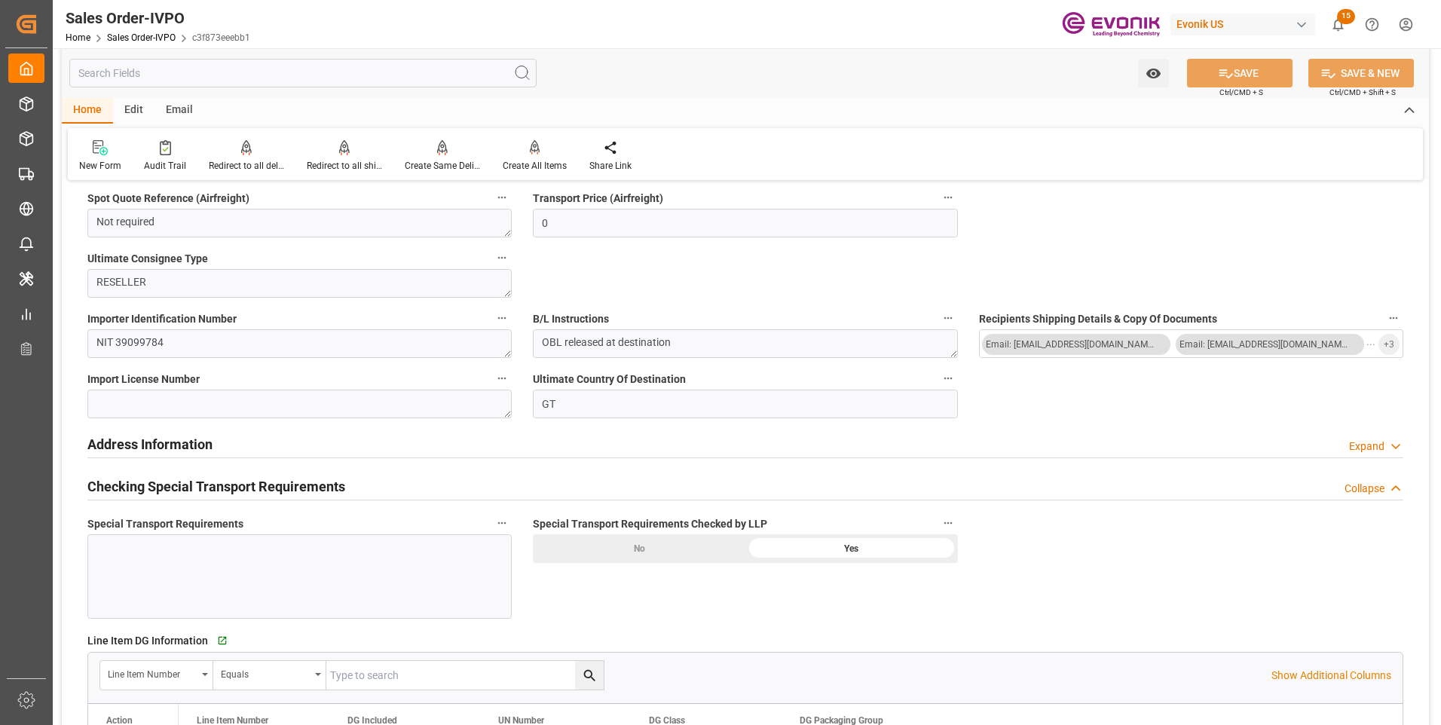
scroll to position [1808, 0]
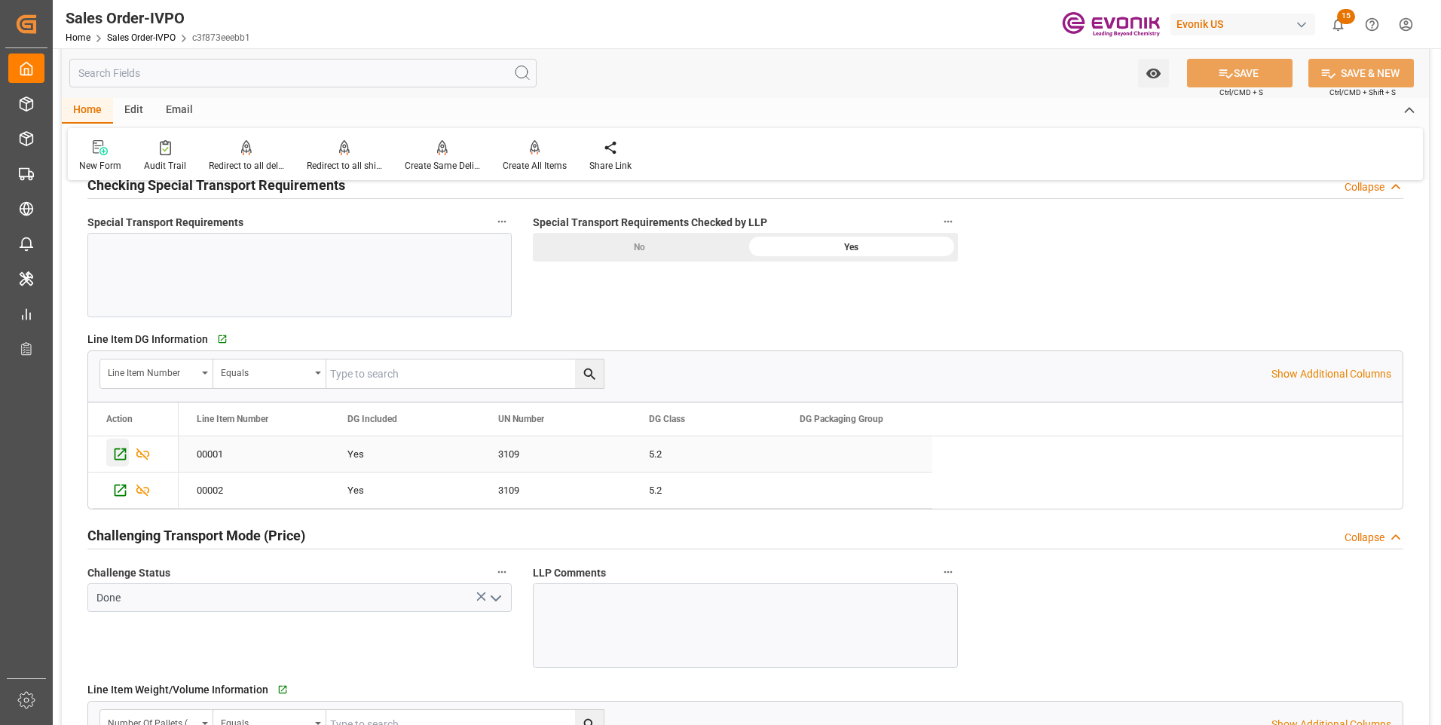
click at [123, 451] on icon "Press SPACE to select this row." at bounding box center [121, 454] width 12 height 12
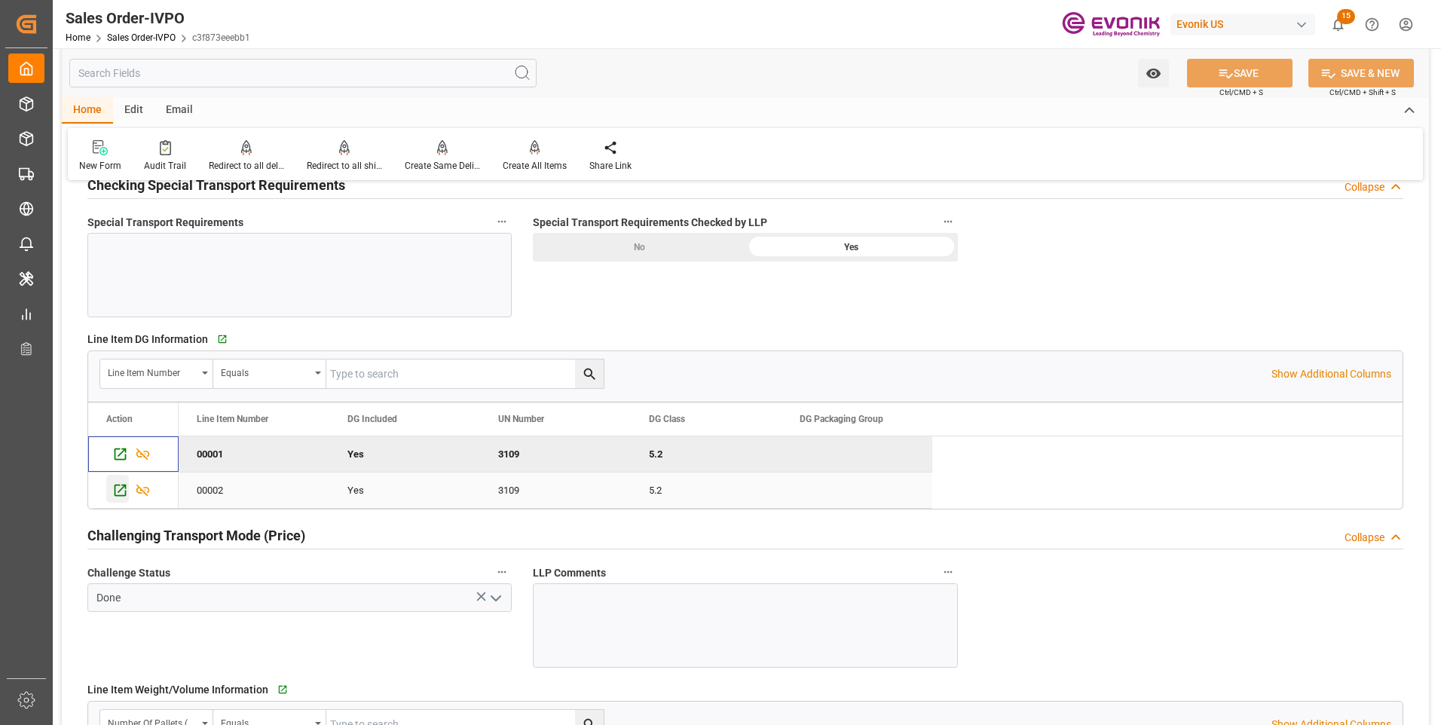
click at [121, 490] on icon "Press SPACE to select this row." at bounding box center [121, 490] width 12 height 12
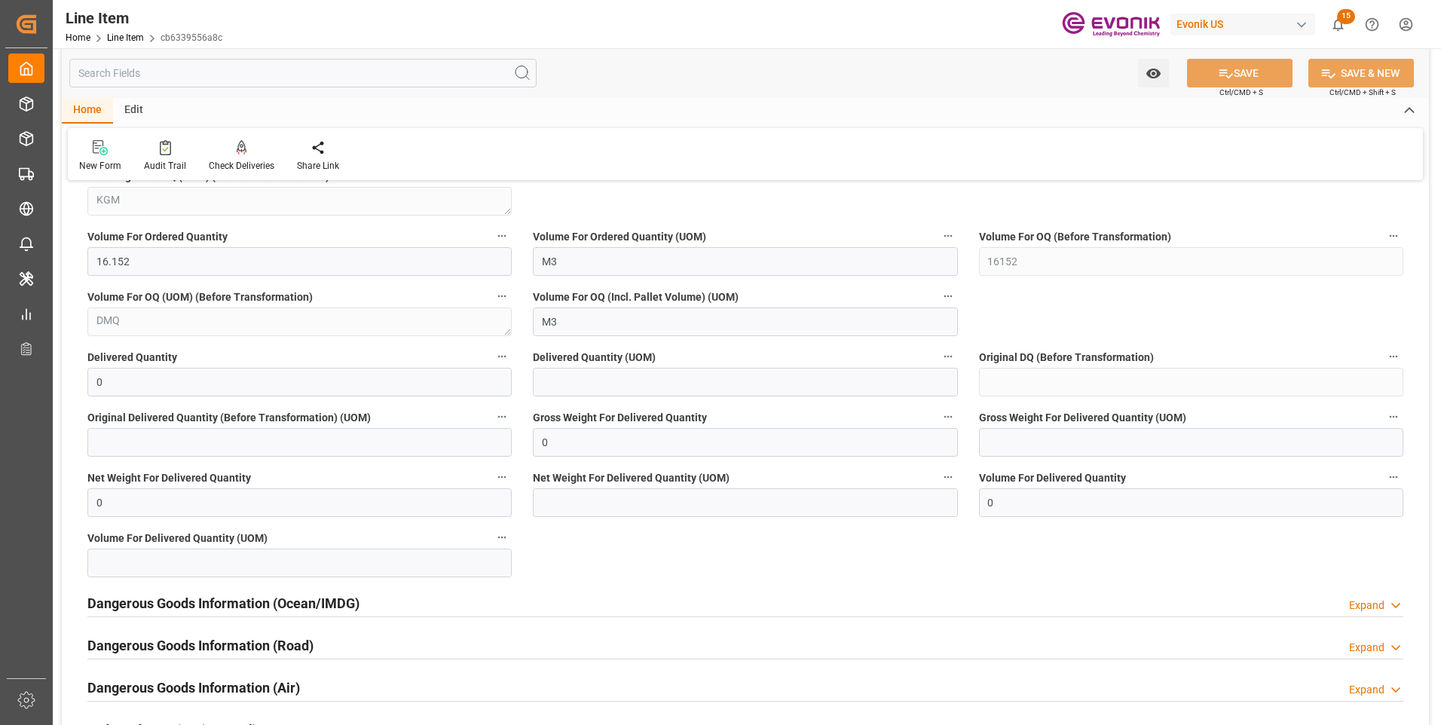
scroll to position [1808, 0]
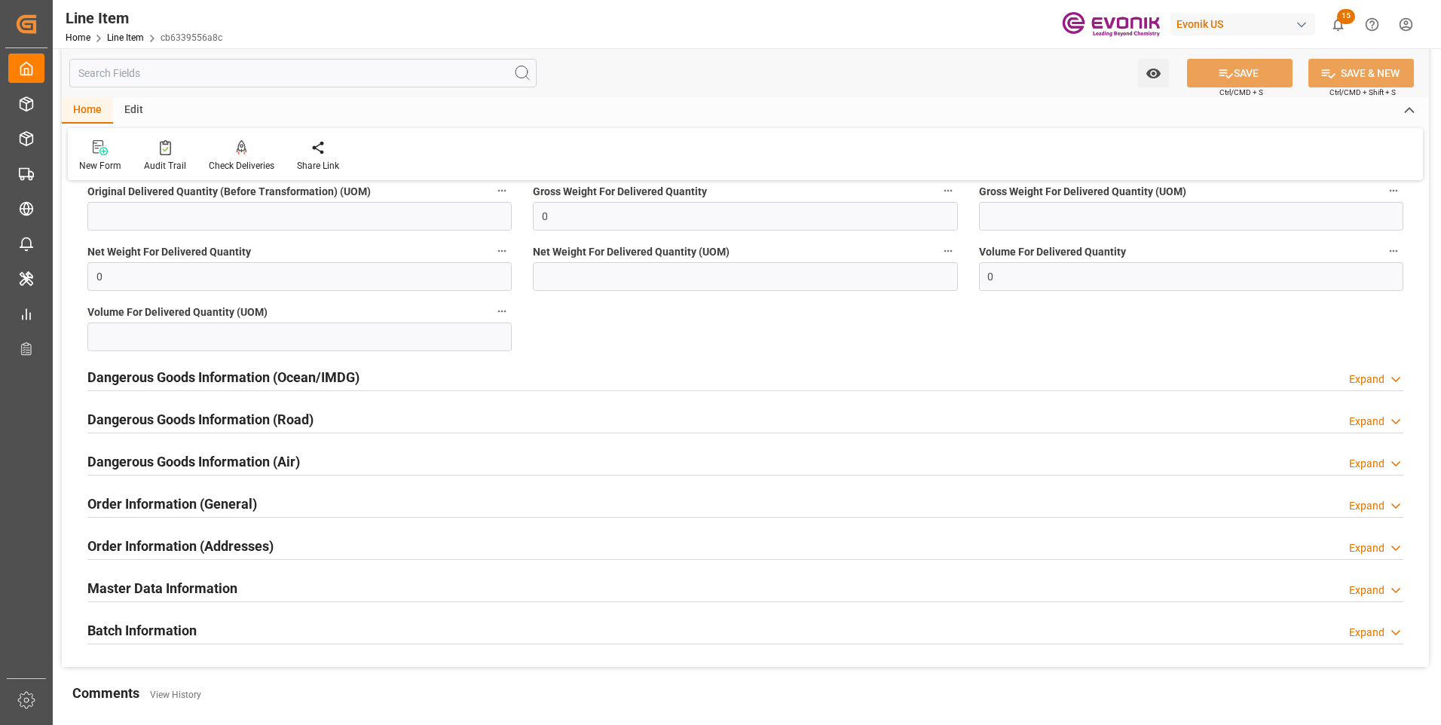
click at [276, 376] on h2 "Dangerous Goods Information (Ocean/IMDG)" at bounding box center [223, 377] width 272 height 20
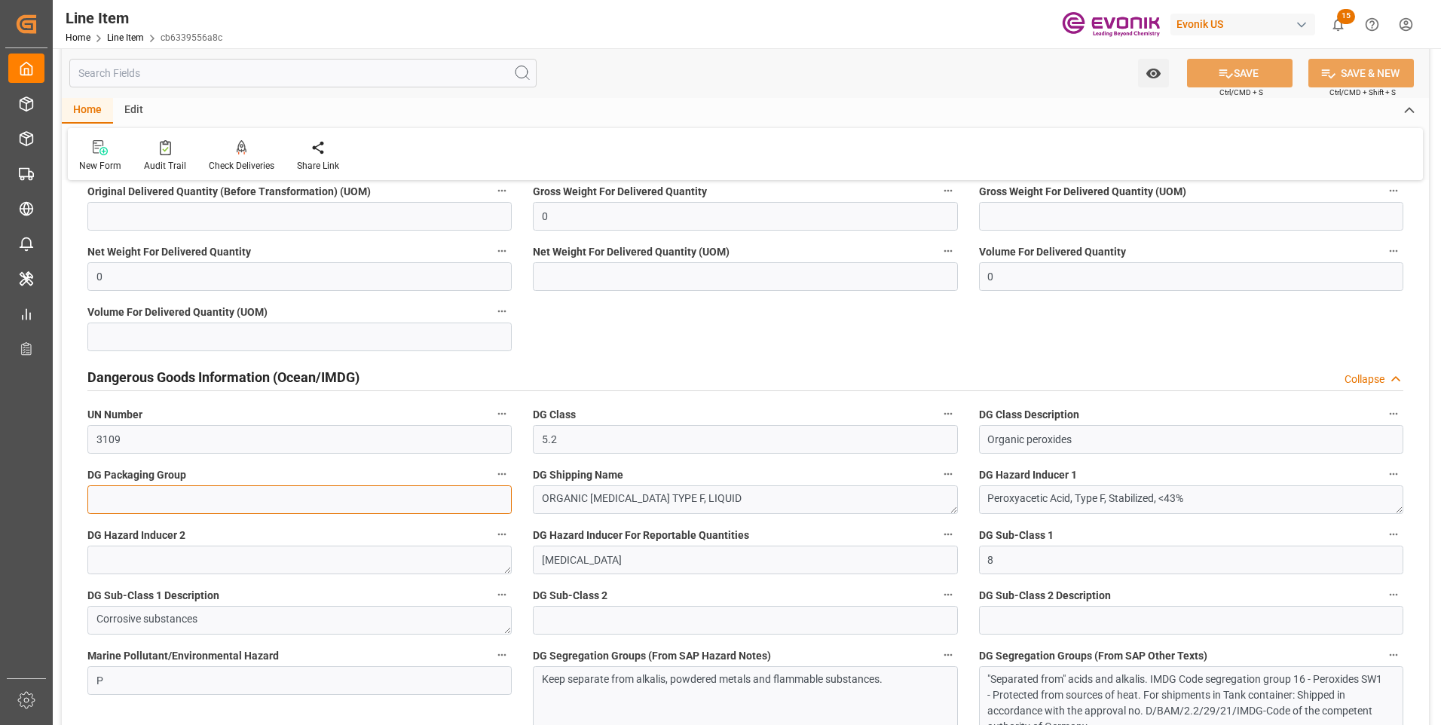
click at [176, 498] on input at bounding box center [299, 499] width 424 height 29
type input "999"
click at [1239, 72] on button "SAVE" at bounding box center [1239, 73] width 105 height 29
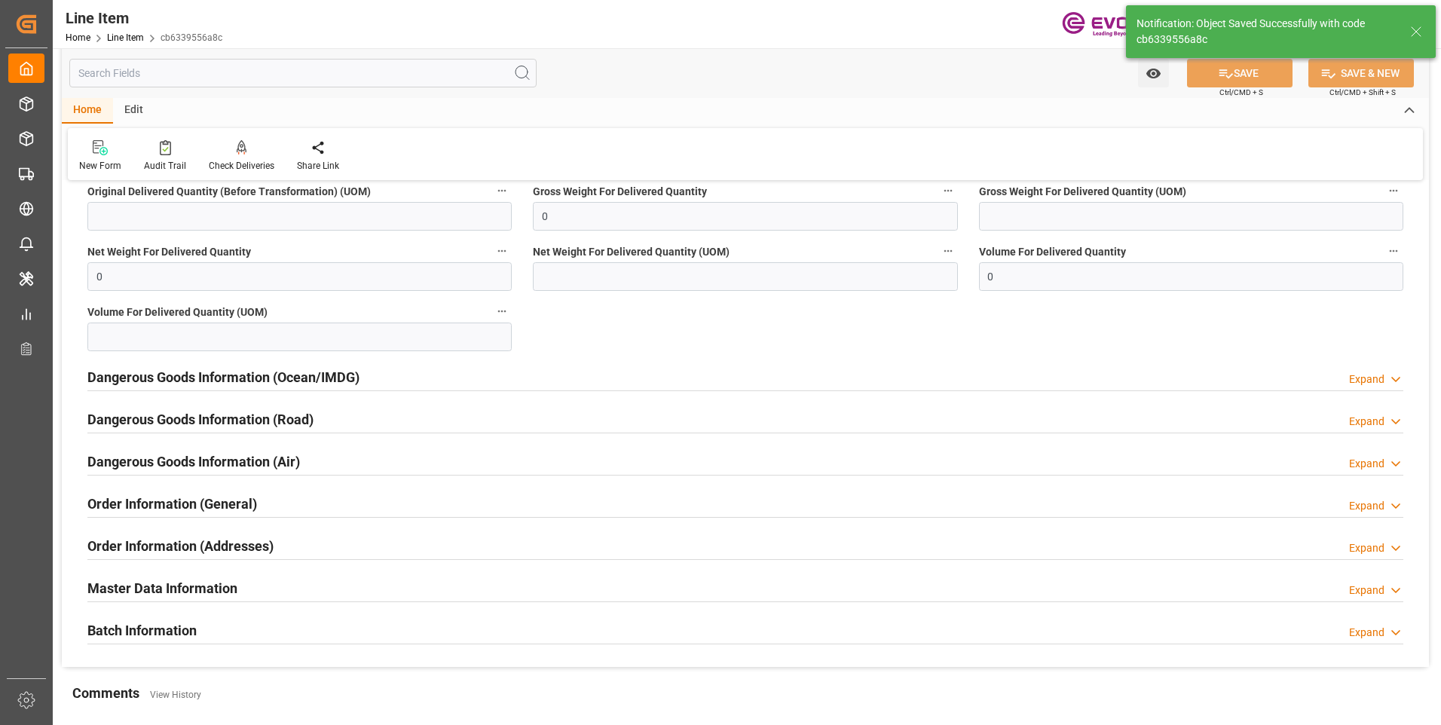
type input "[DATE] 12:40"
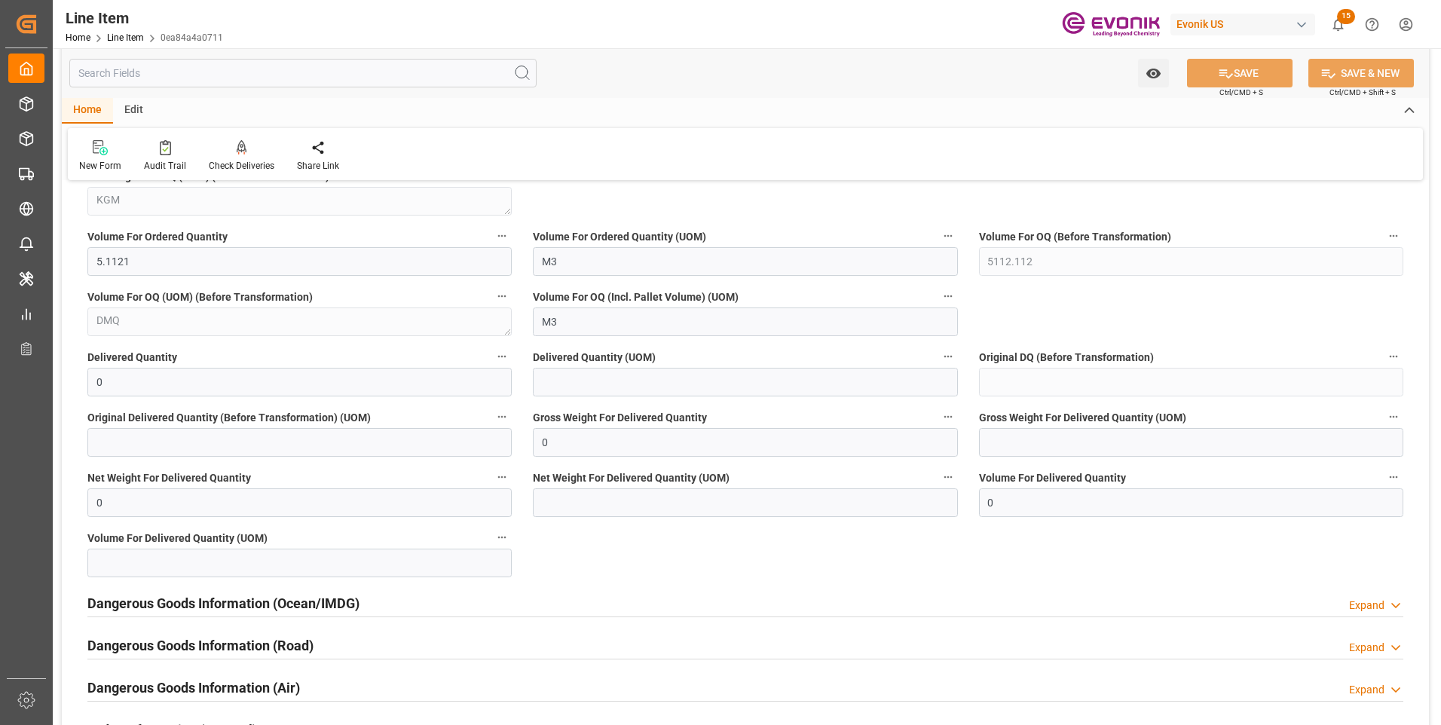
scroll to position [1959, 0]
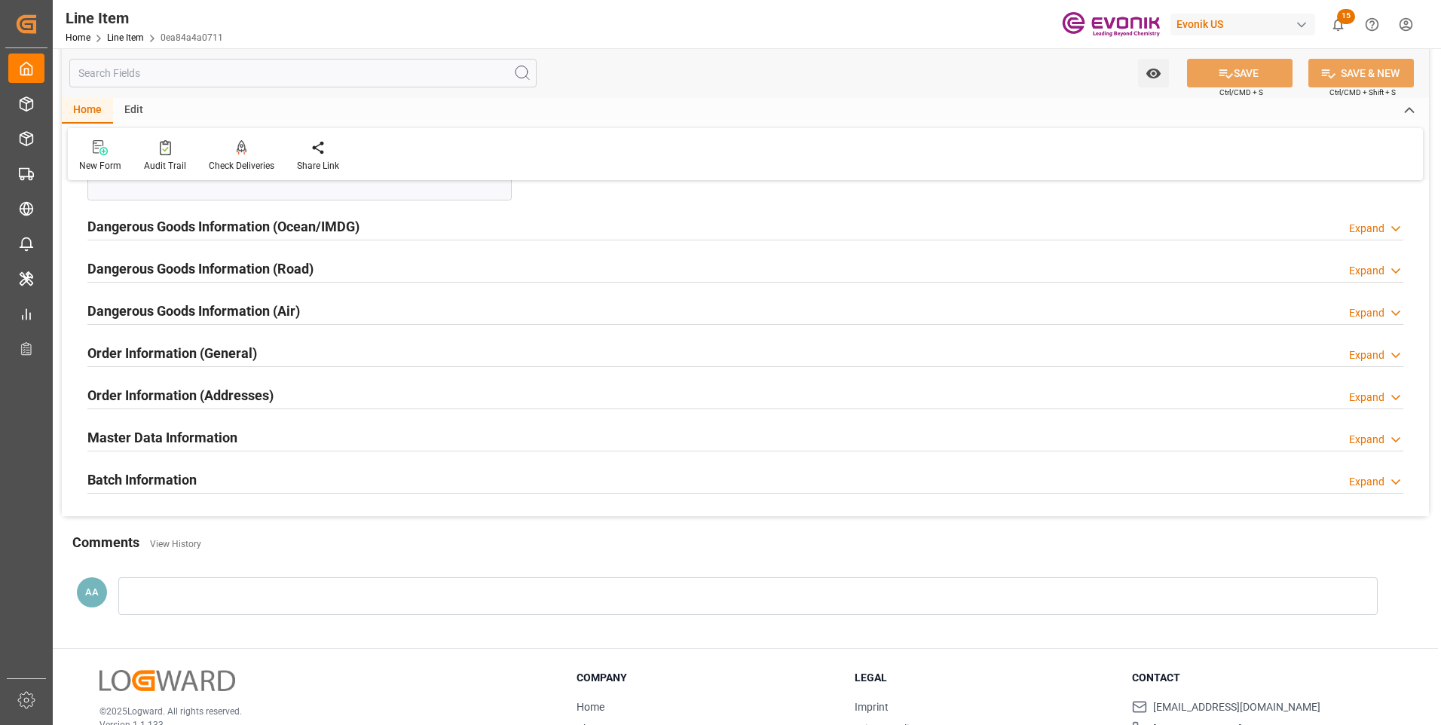
click at [260, 225] on h2 "Dangerous Goods Information (Ocean/IMDG)" at bounding box center [223, 226] width 272 height 20
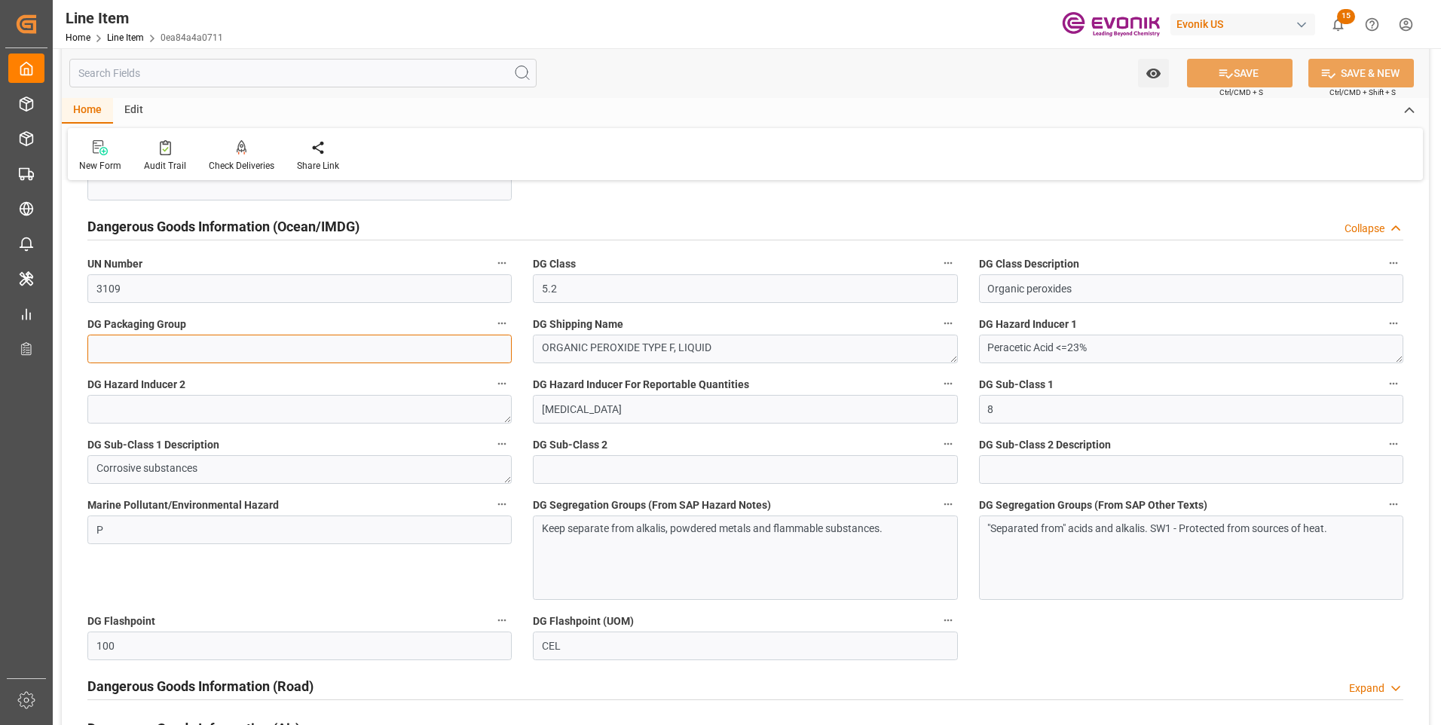
click at [169, 351] on input at bounding box center [299, 349] width 424 height 29
type input "999"
click at [1247, 72] on button "SAVE" at bounding box center [1239, 73] width 105 height 29
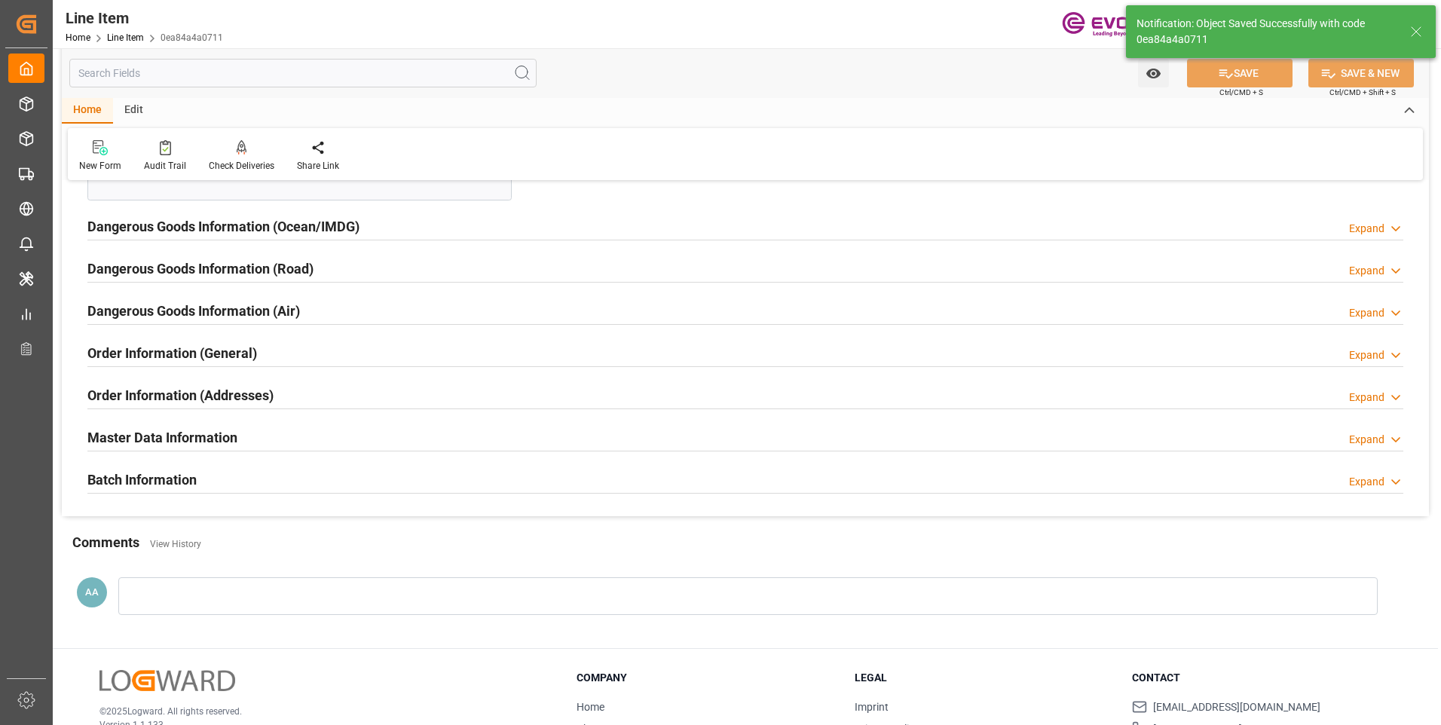
type input "14.10.2025 12:40"
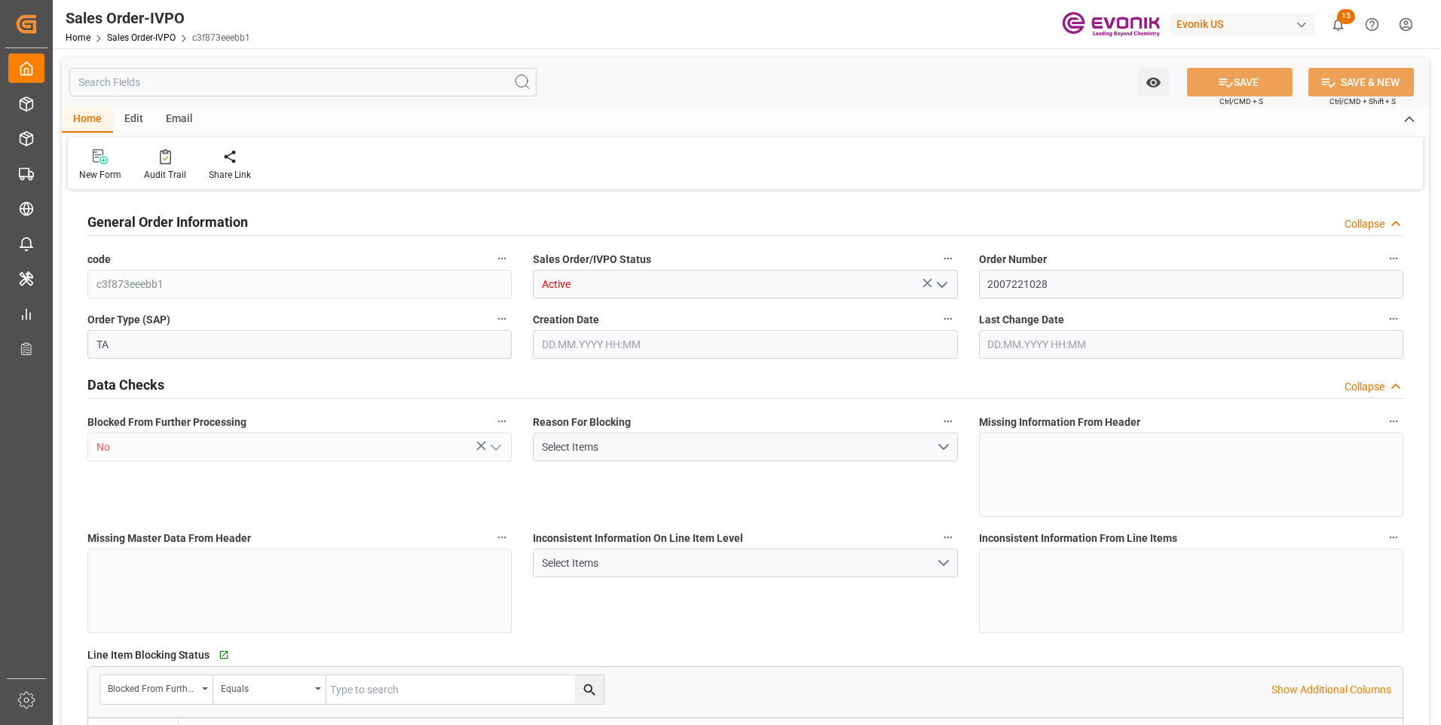
type input "GTSTC"
type input "0"
type input "1"
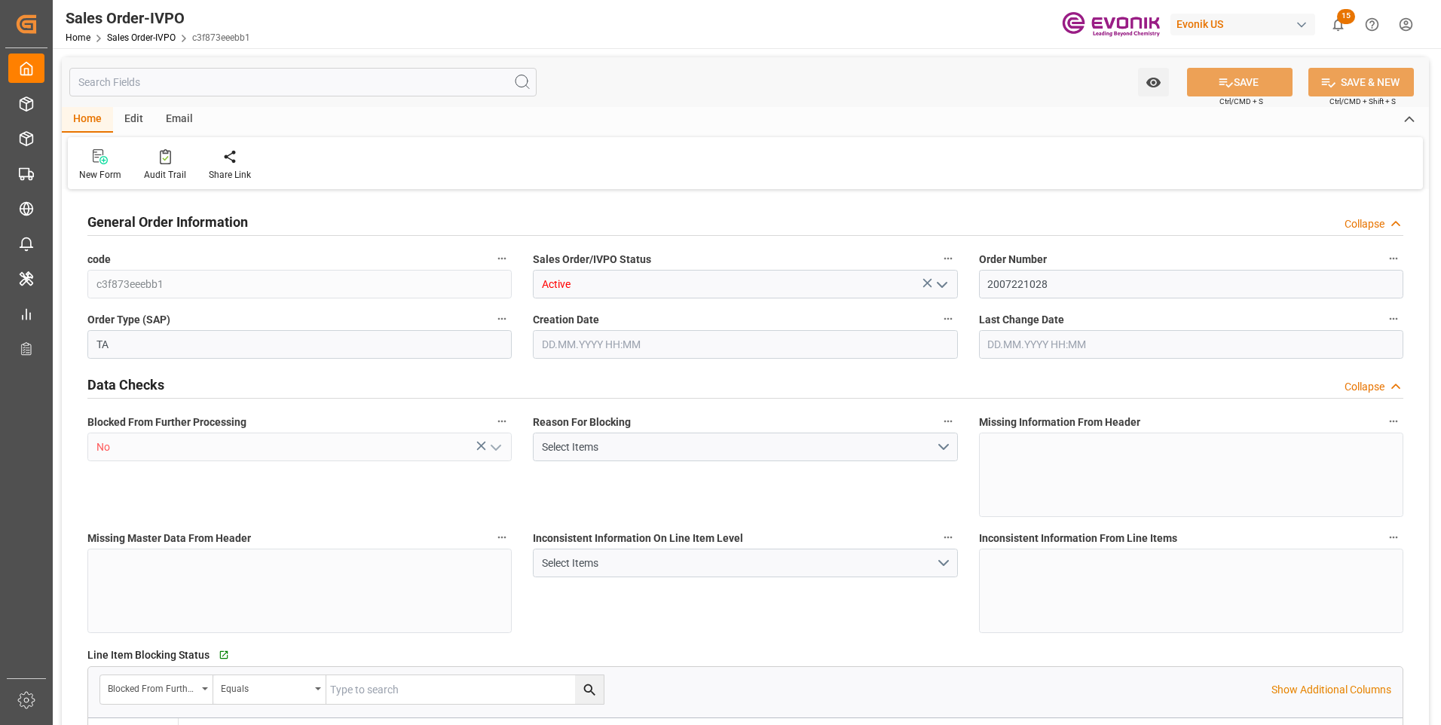
type input "18066.218"
type input "42.5282"
type input "19000"
type input "60"
type input "13.10.2025 20:22"
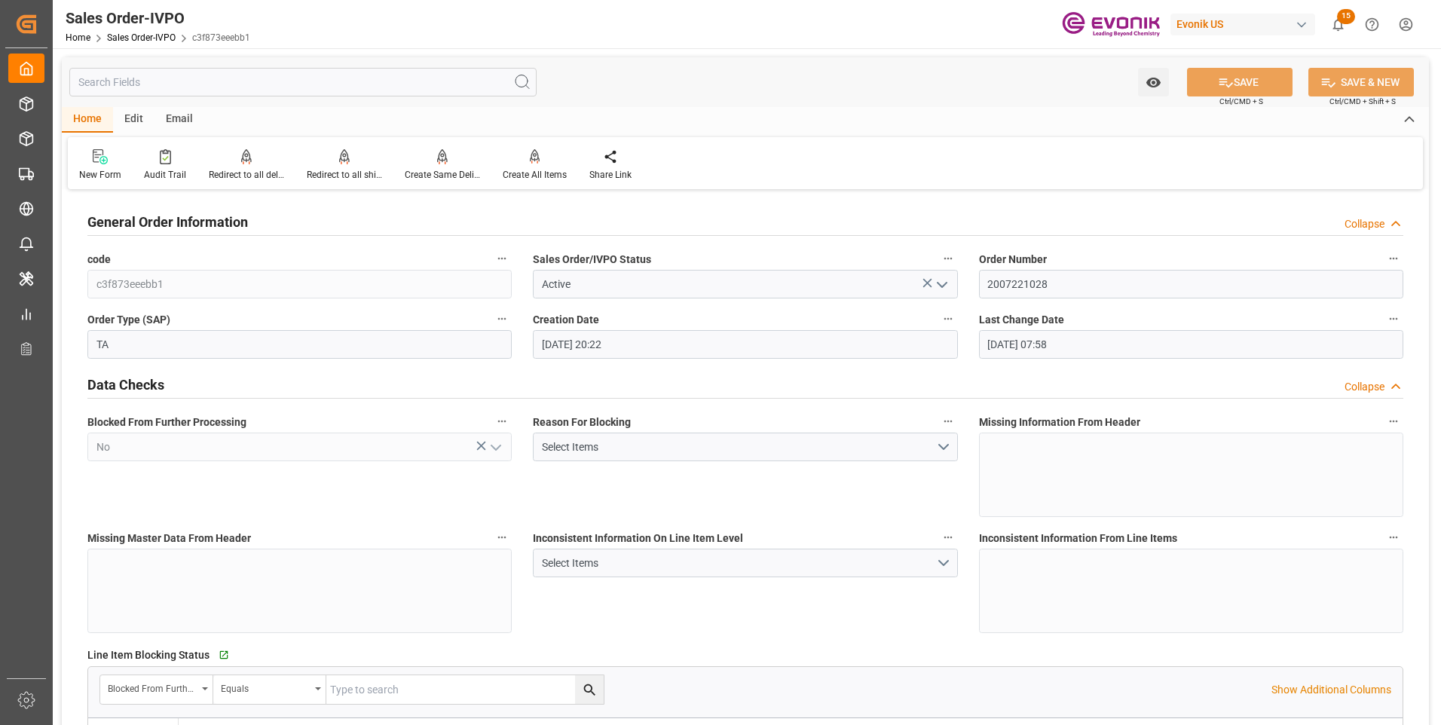
type input "14.10.2025 07:58"
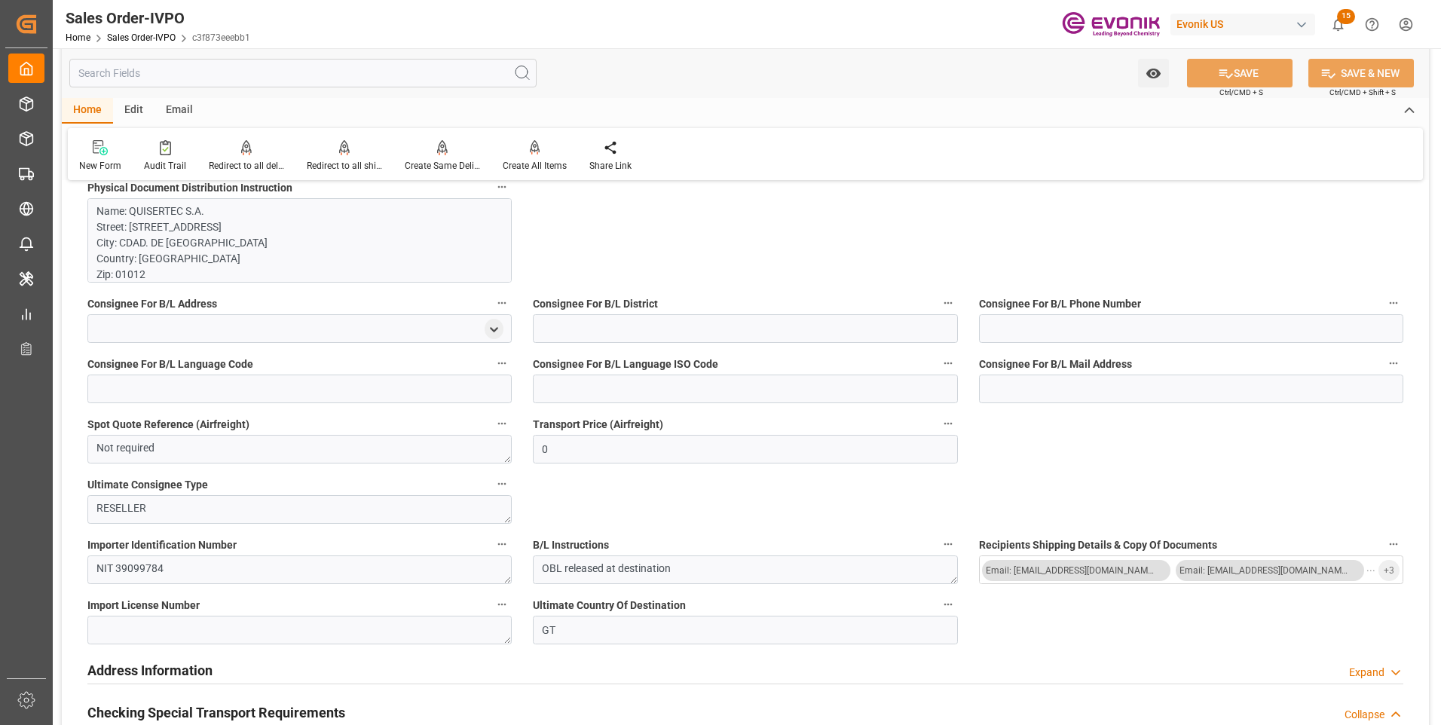
scroll to position [1658, 0]
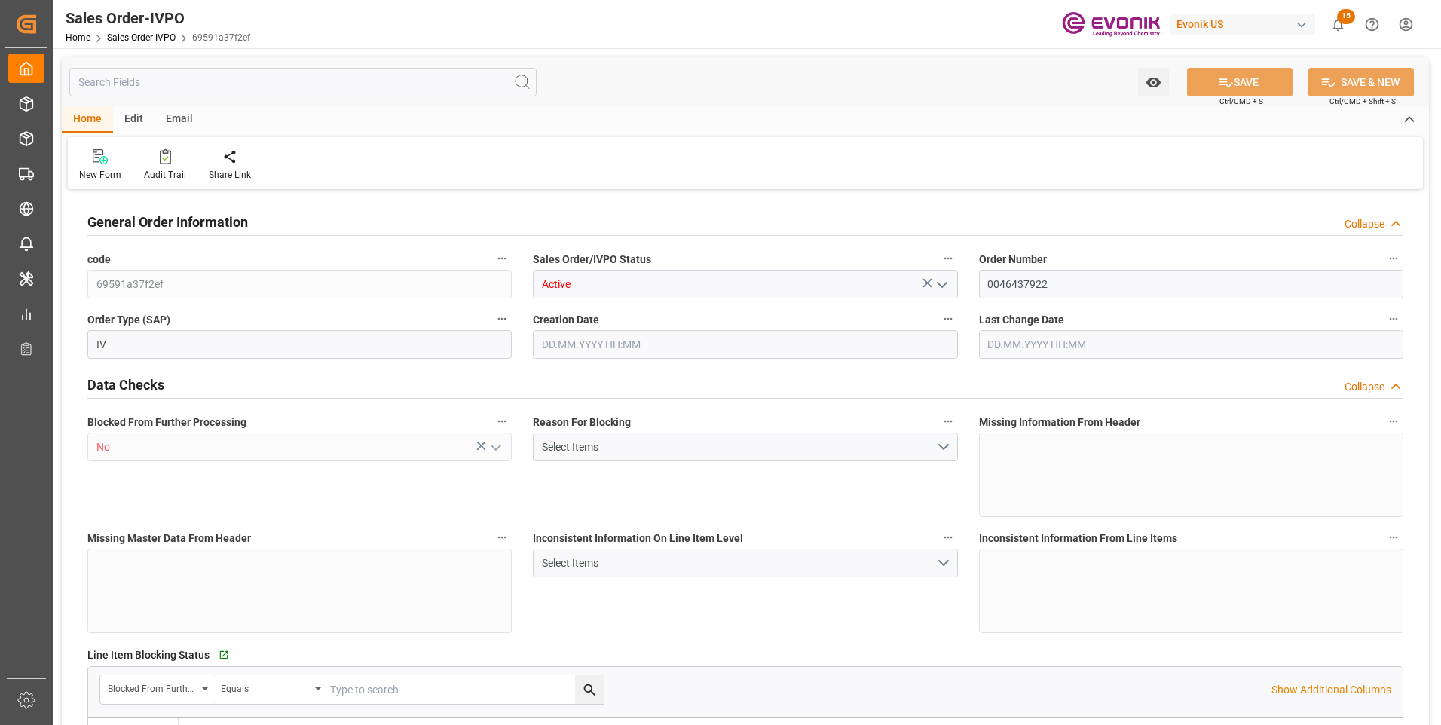
type input "KRPUS"
type input "0"
type input "1"
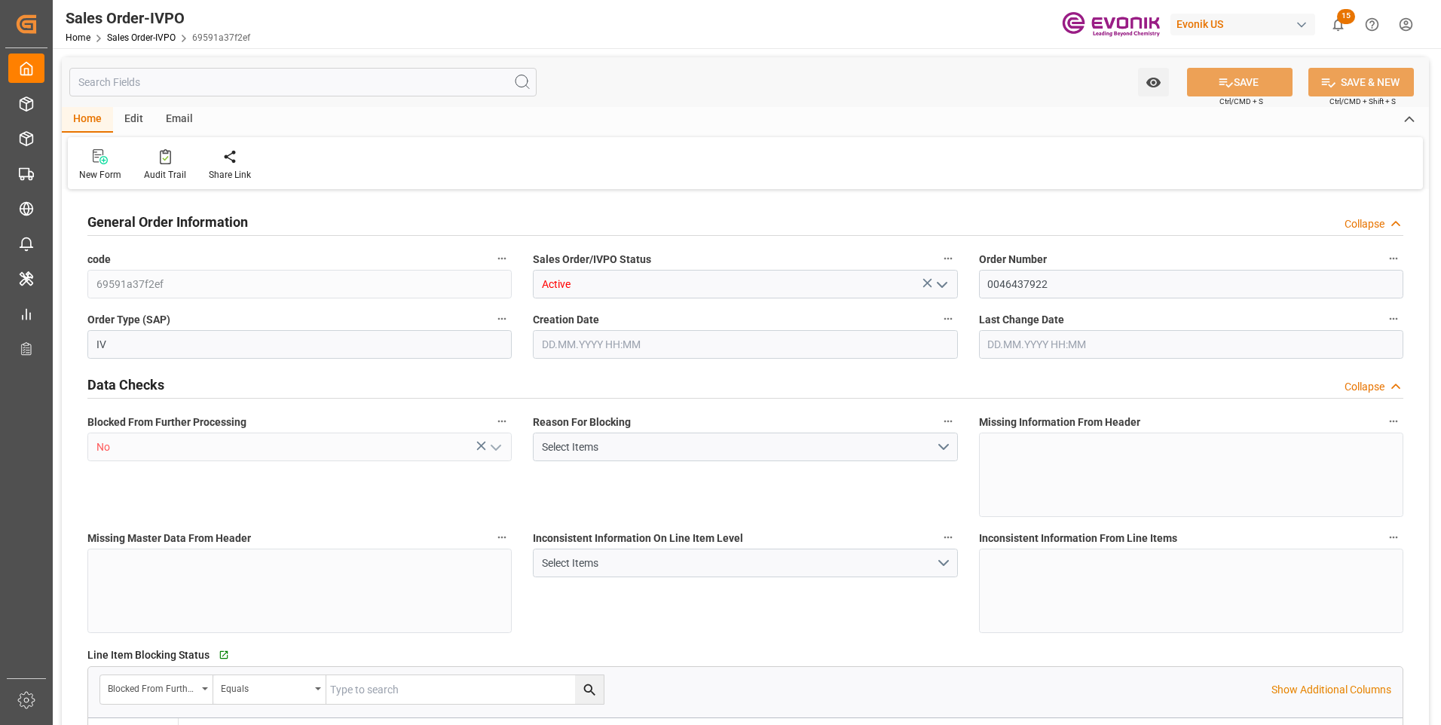
type input "16680.4"
type input "26.5095"
type input "17000"
type input "30"
type input "[DATE] 19:52"
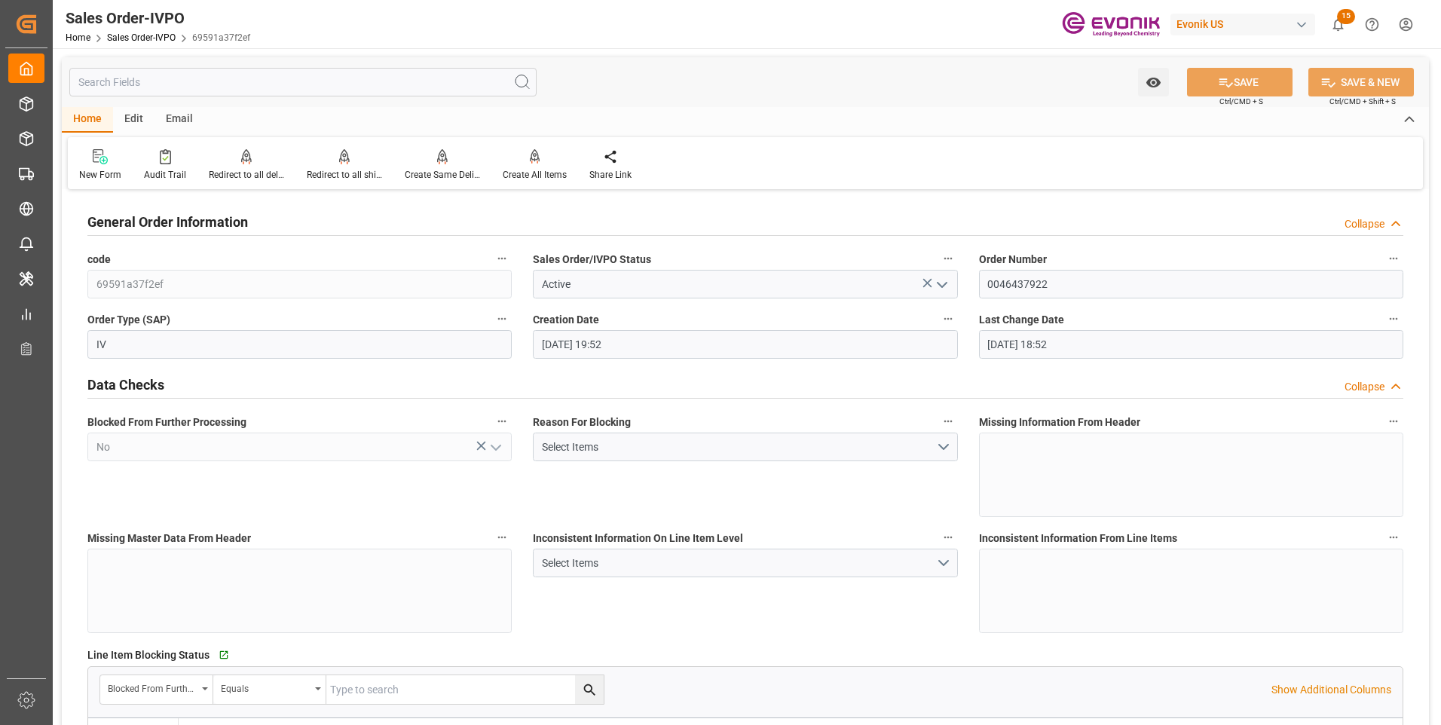
type input "23.09.2025 18:52"
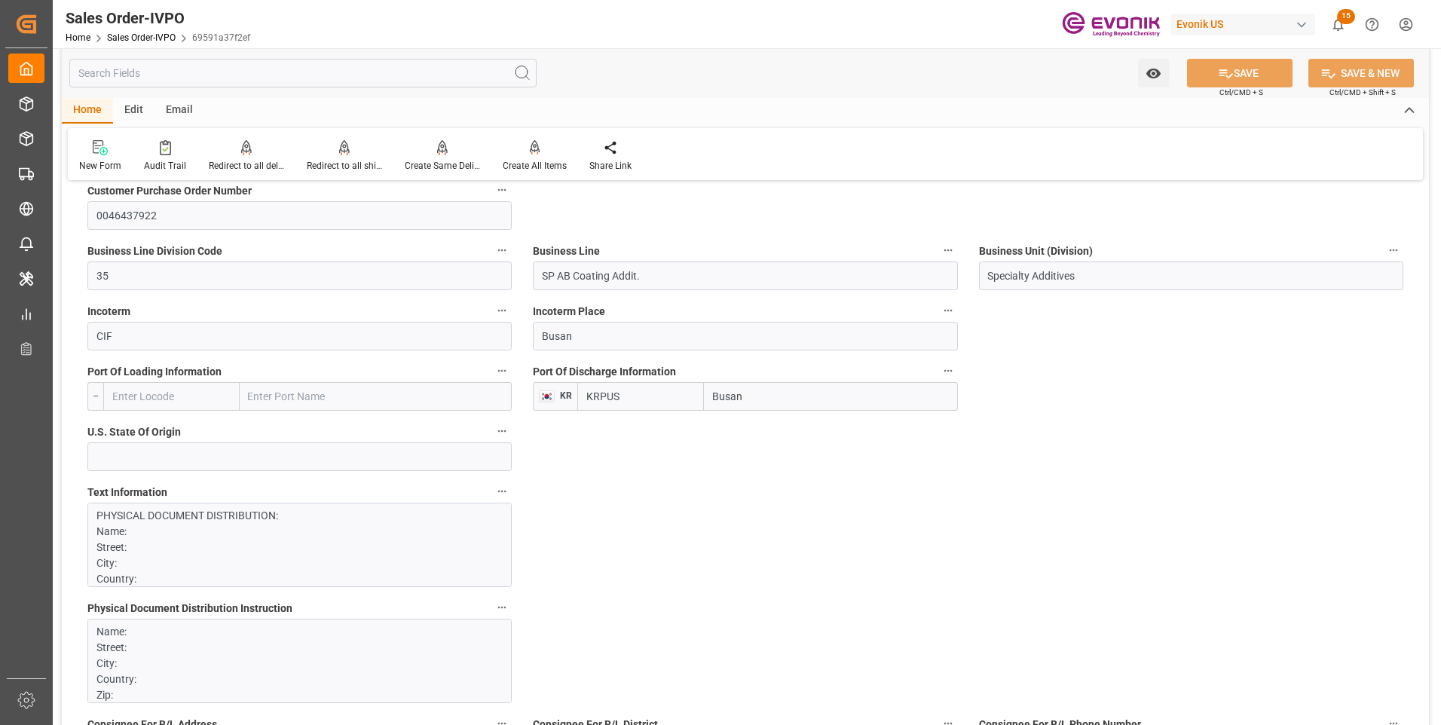
scroll to position [1055, 0]
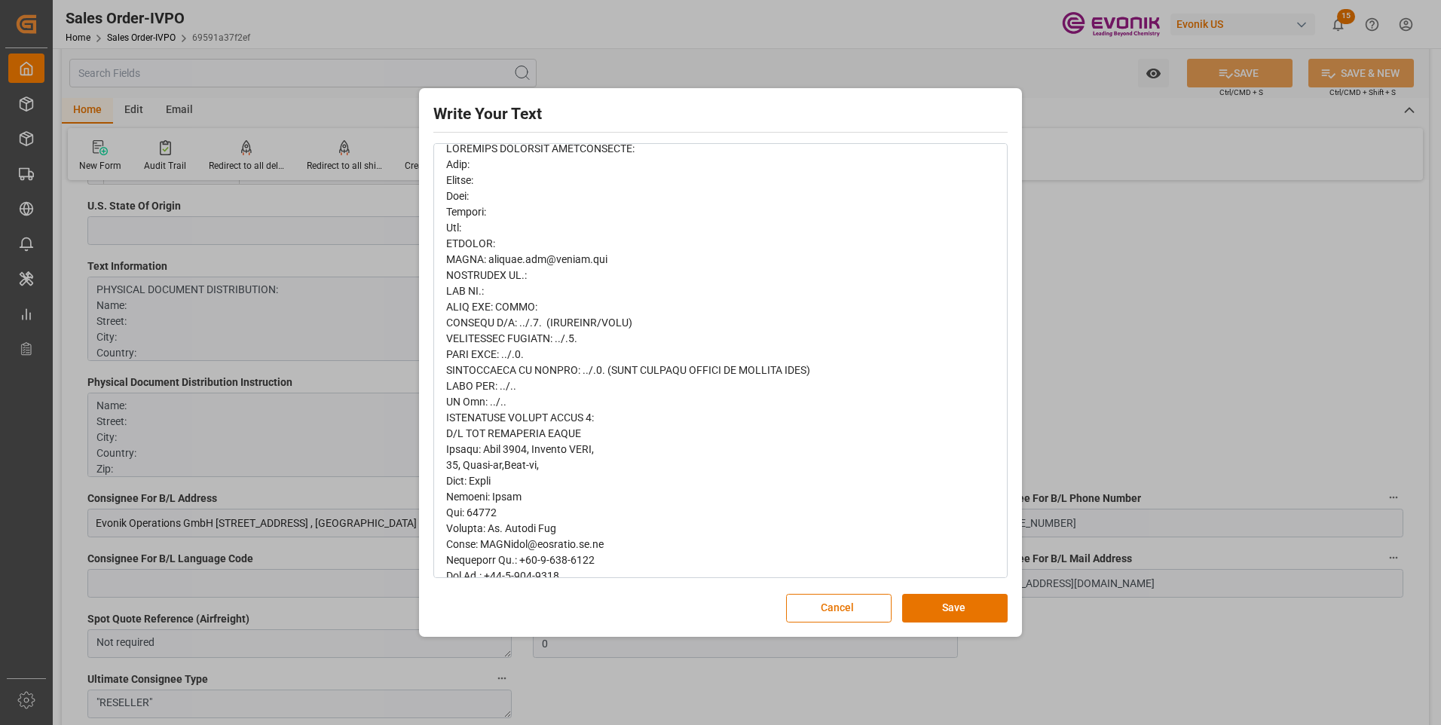
scroll to position [0, 0]
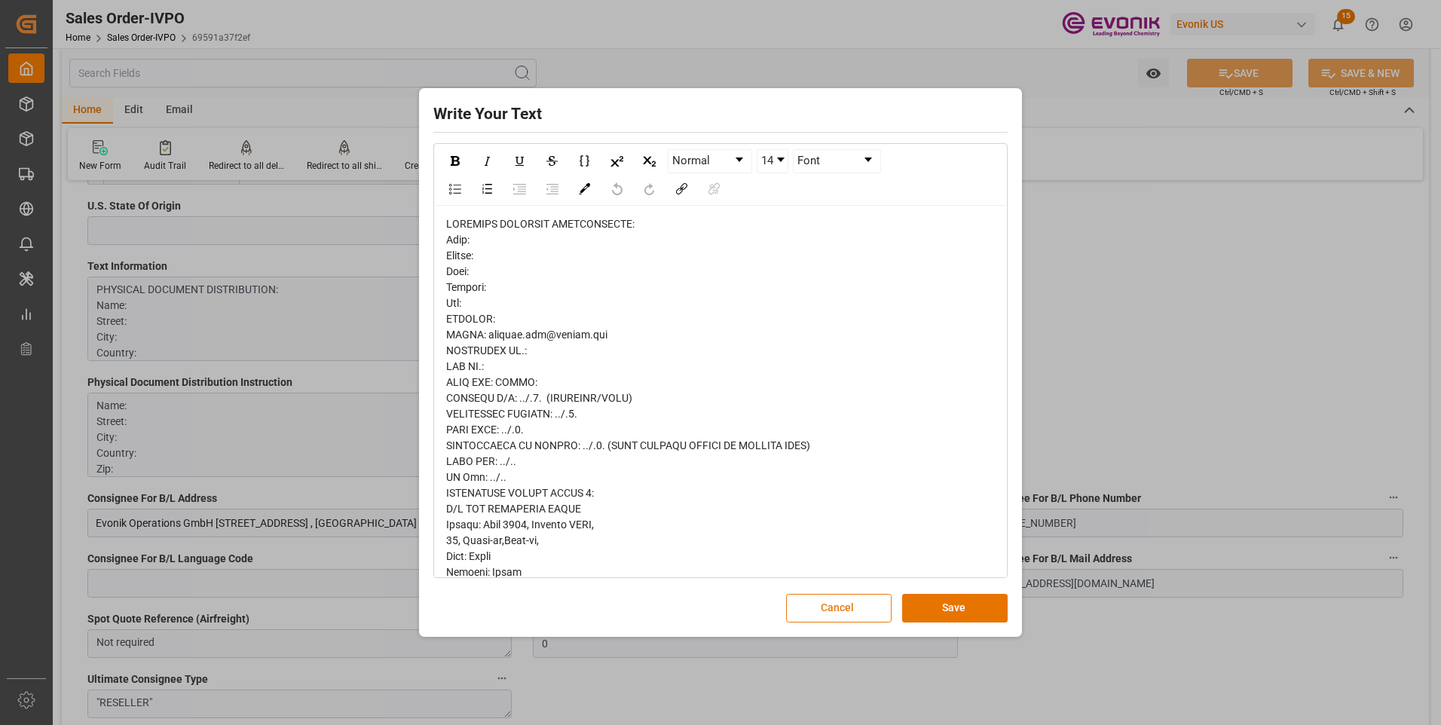
click at [838, 599] on button "Cancel" at bounding box center [838, 608] width 105 height 29
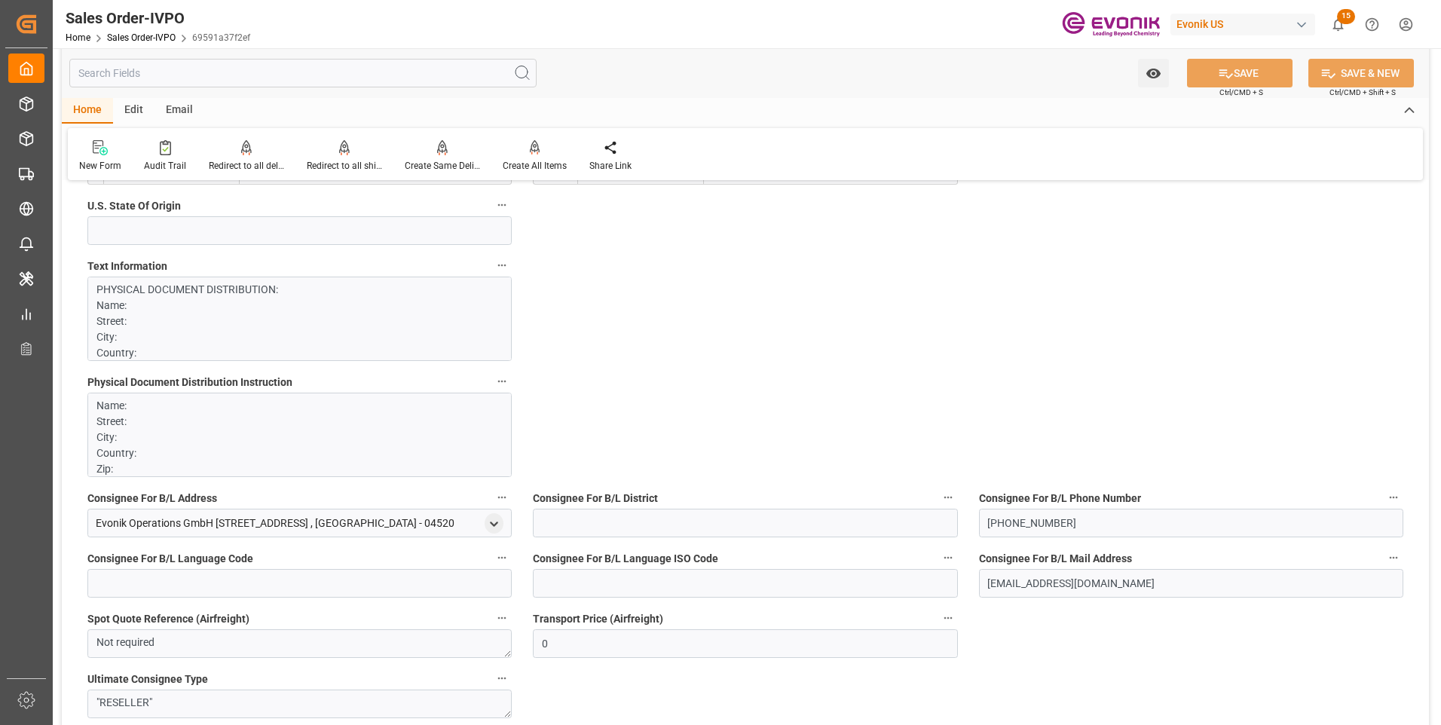
click at [1077, 155] on div "New Form Audit Trail Redirect to all deliveries Redirect to all deliveries Redi…" at bounding box center [745, 154] width 1355 height 52
click at [354, 78] on input "text" at bounding box center [302, 73] width 467 height 29
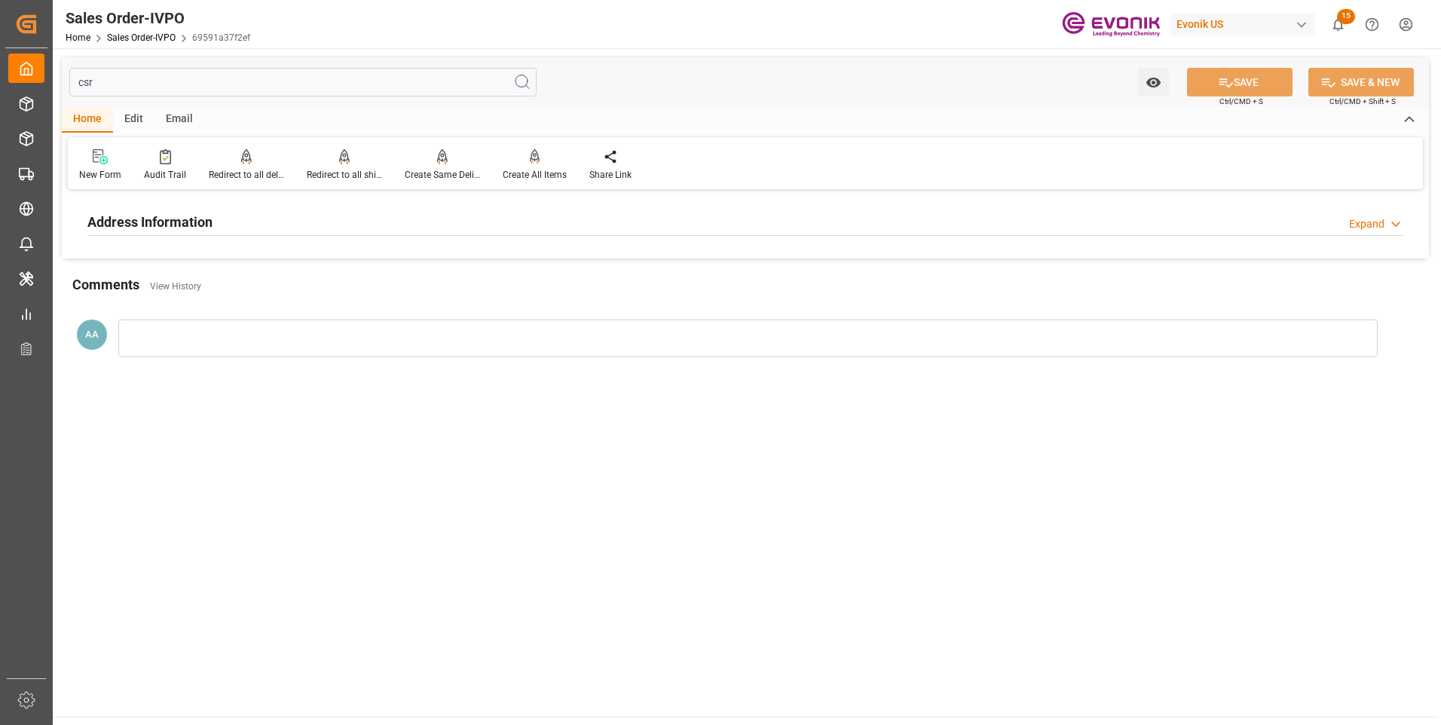
type input "csr"
click at [200, 216] on h2 "Address Information" at bounding box center [149, 222] width 125 height 20
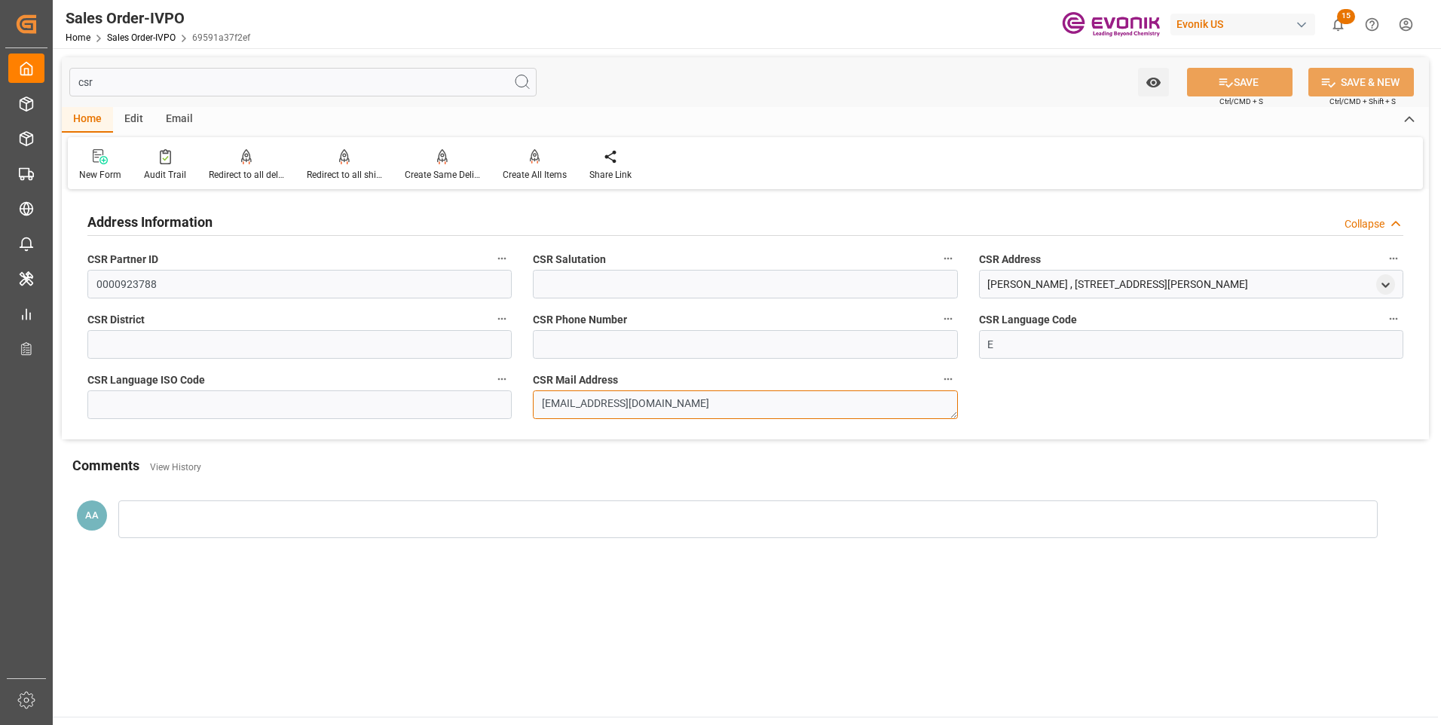
click at [655, 404] on textarea "coating-additives-americas@evonik.com" at bounding box center [745, 404] width 424 height 29
click at [598, 463] on div "Comments View History" at bounding box center [745, 468] width 1346 height 26
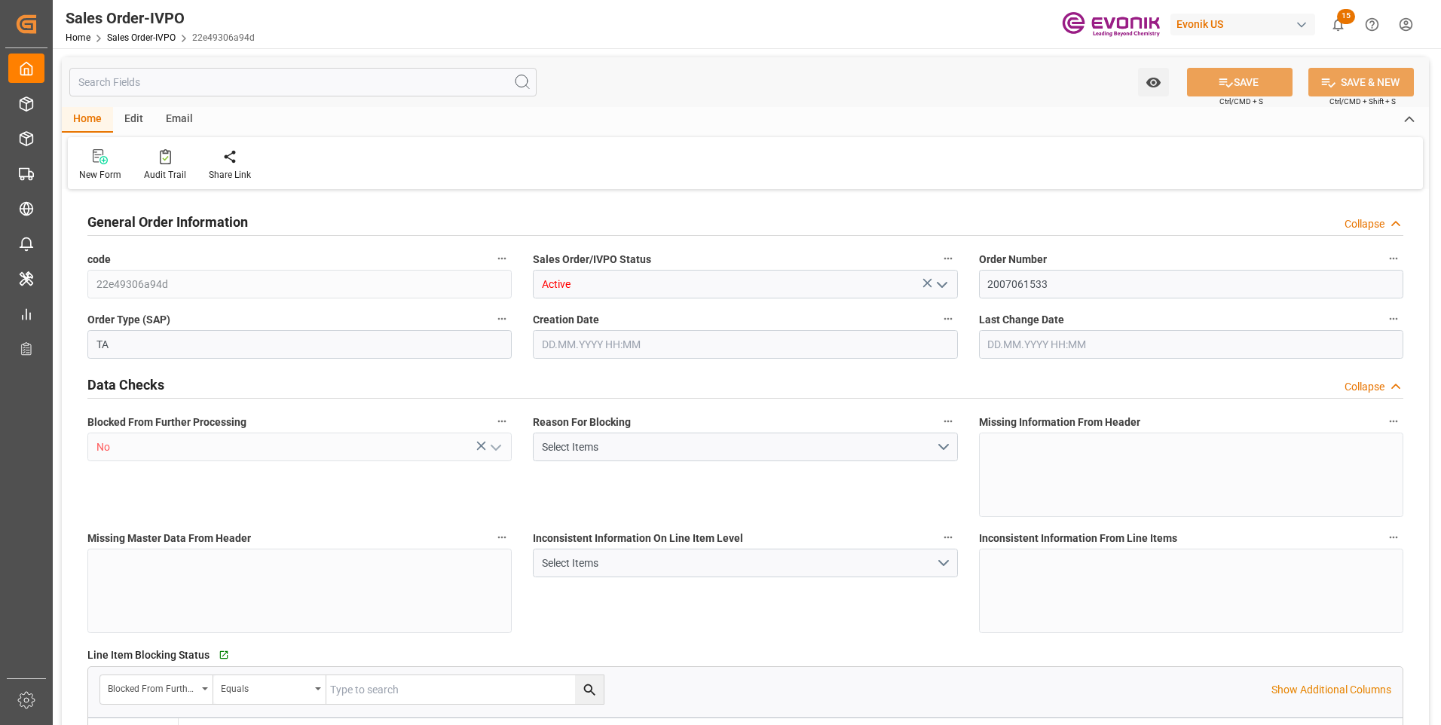
type input "INNSA"
type input "0"
type input "1"
type input "2"
type input "1"
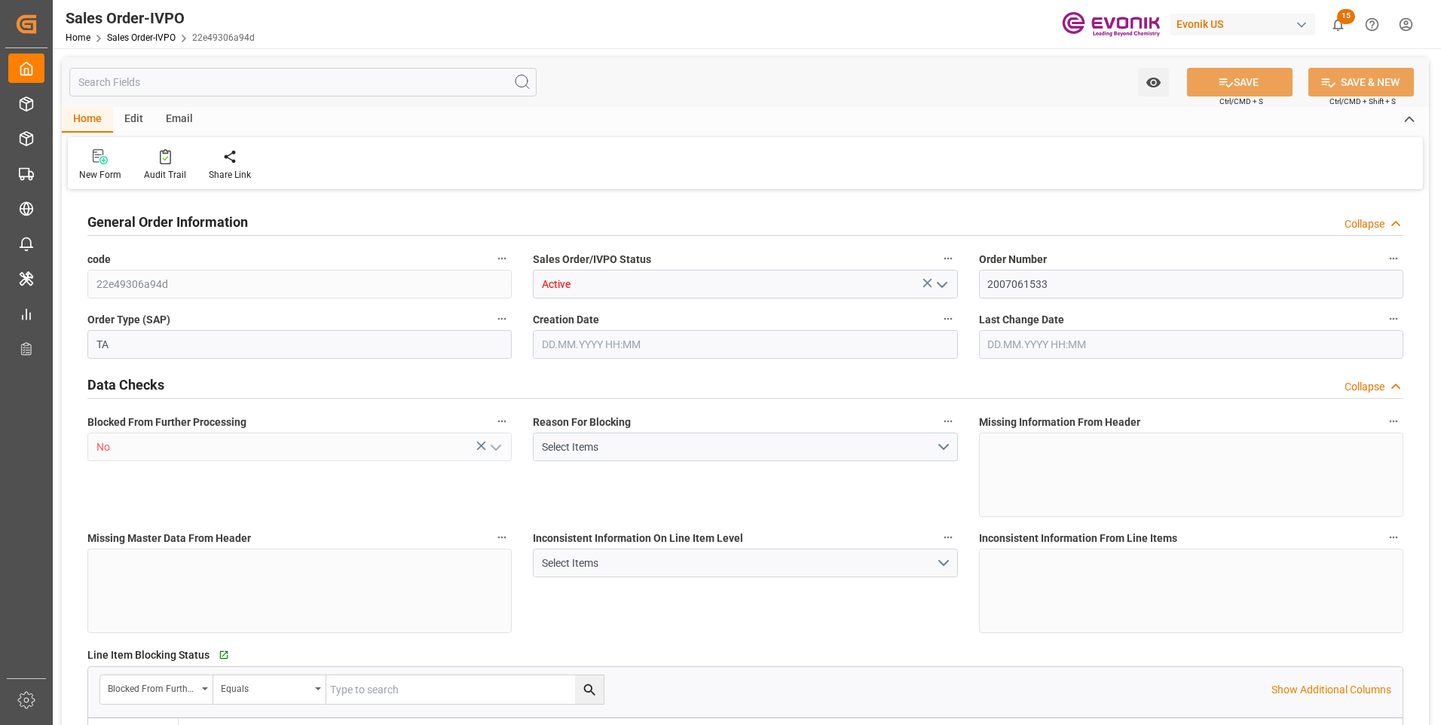
type input "19801.04"
type input "17.8516"
type input "17000"
type input "30"
type input "[DATE] 17:07"
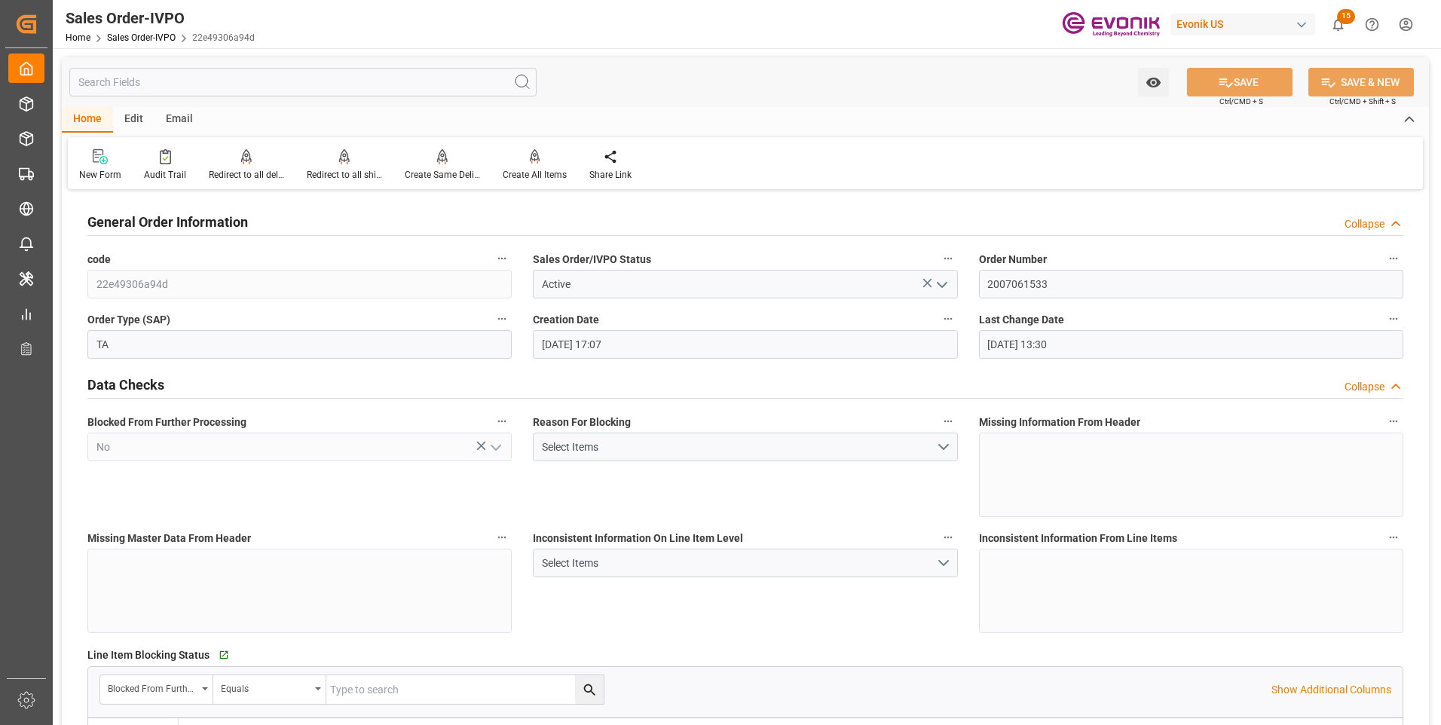
type input "[DATE] 13:30"
click at [182, 83] on input "text" at bounding box center [302, 82] width 467 height 29
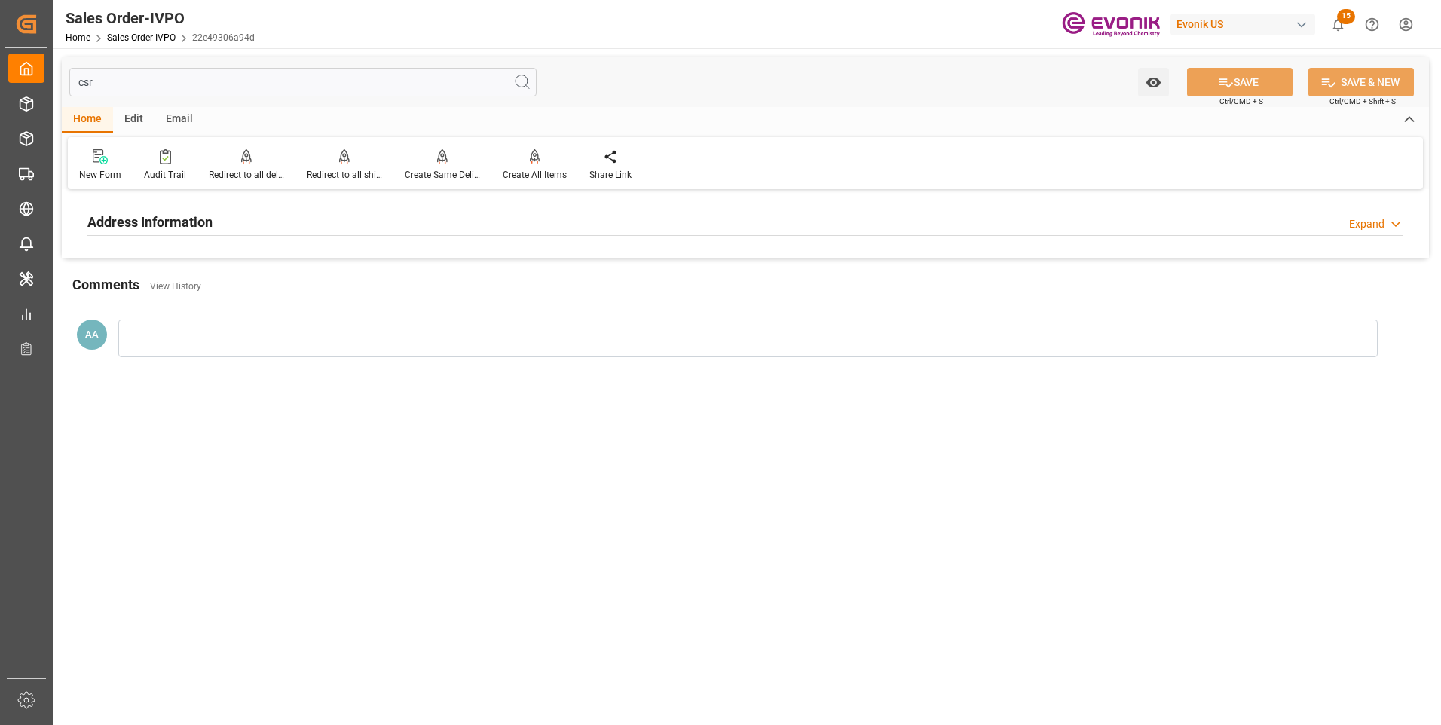
type input "csr"
click at [179, 220] on h2 "Address Information" at bounding box center [149, 222] width 125 height 20
